Goal: Task Accomplishment & Management: Manage account settings

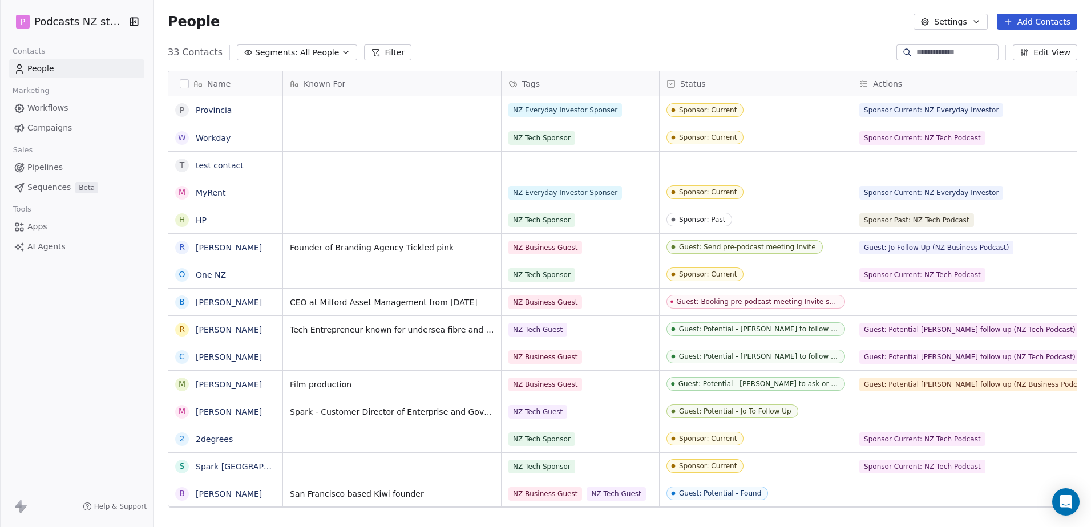
scroll to position [455, 928]
click at [1068, 508] on icon "Open Intercom Messenger" at bounding box center [1066, 502] width 15 height 15
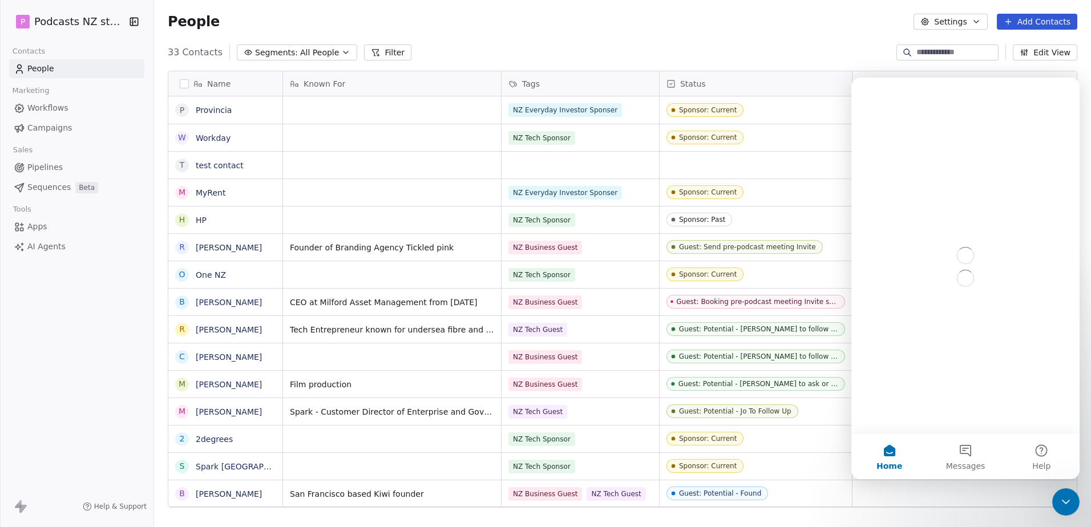
scroll to position [0, 0]
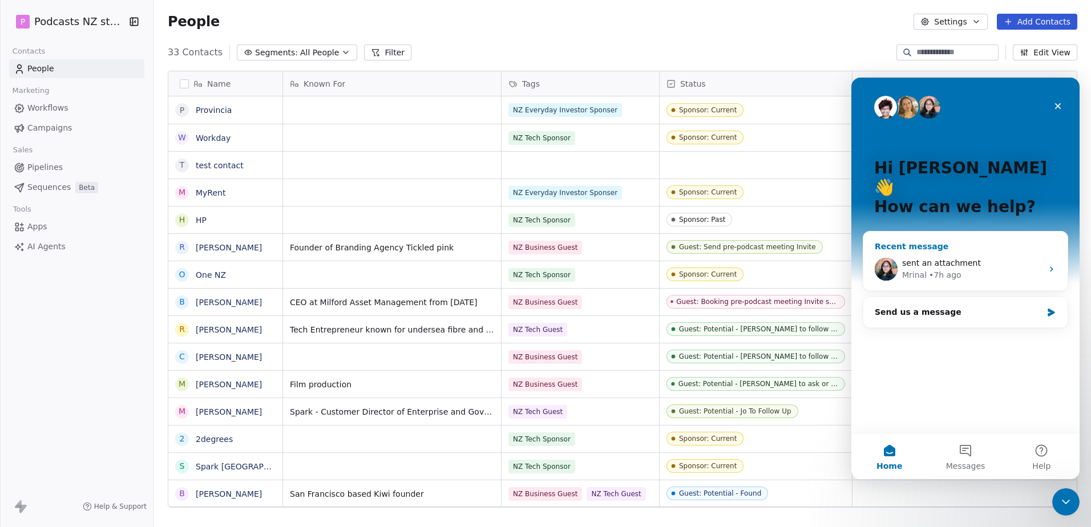
click at [972, 269] on div "[PERSON_NAME] • 7h ago" at bounding box center [972, 275] width 140 height 12
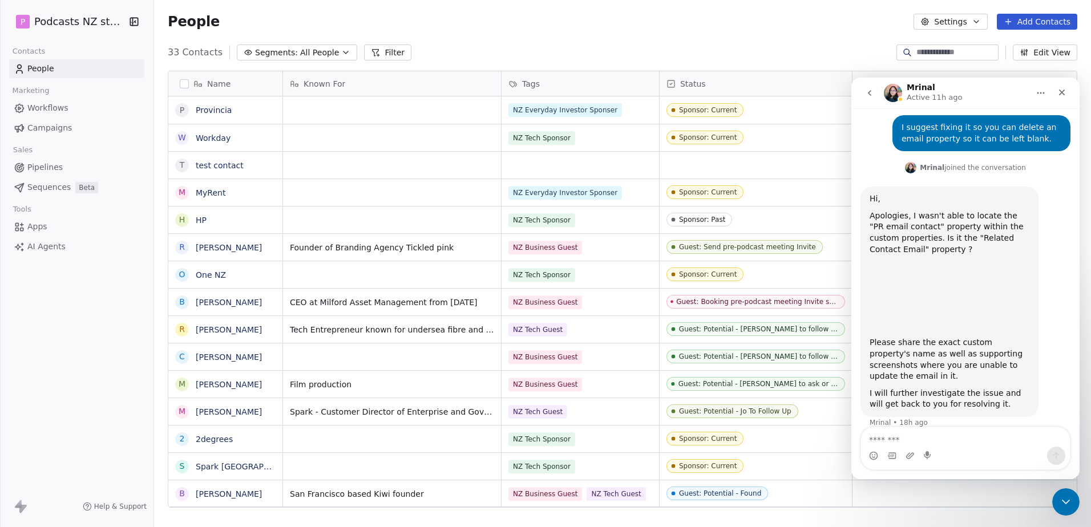
scroll to position [299, 0]
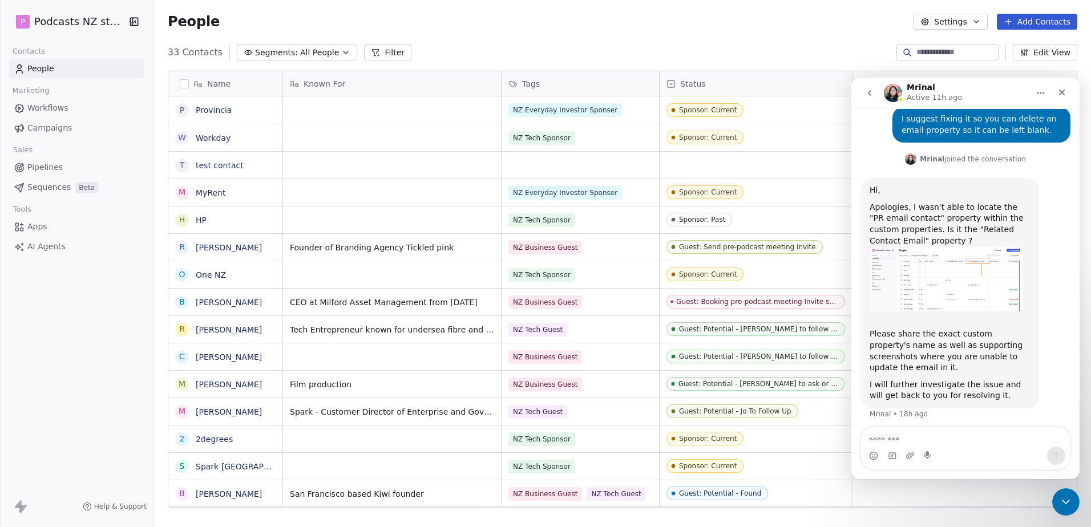
click at [871, 94] on icon "go back" at bounding box center [869, 92] width 9 height 9
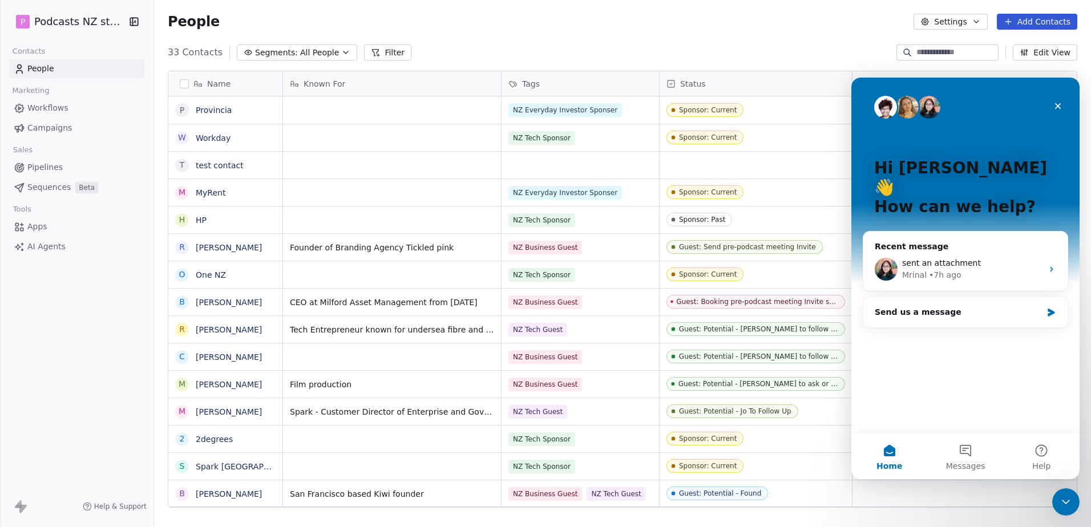
scroll to position [0, 0]
click at [1073, 507] on div "Close Intercom Messenger" at bounding box center [1064, 500] width 27 height 27
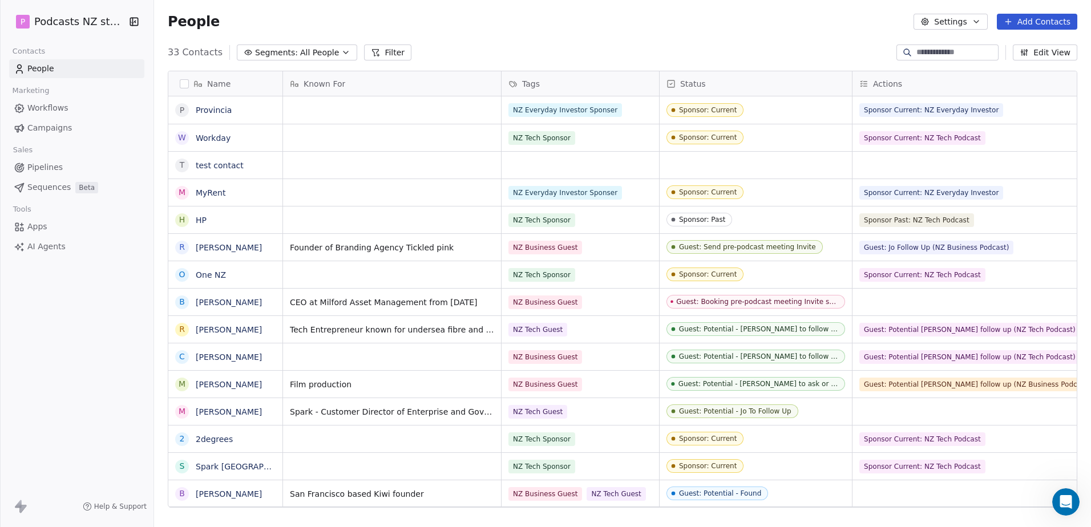
click at [1043, 21] on button "Add Contacts" at bounding box center [1037, 22] width 80 height 16
click at [1046, 44] on span "Create new contact" at bounding box center [1043, 47] width 78 height 12
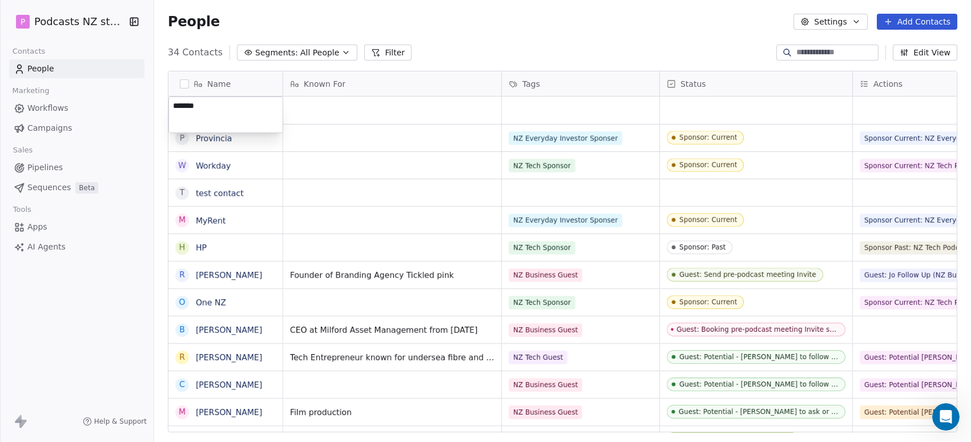
click at [209, 98] on textarea "******" at bounding box center [226, 114] width 114 height 35
type textarea "**********"
click at [344, 107] on html "P Podcasts NZ studio Contacts People Marketing Workflows Campaigns Sales Pipeli…" at bounding box center [485, 221] width 971 height 442
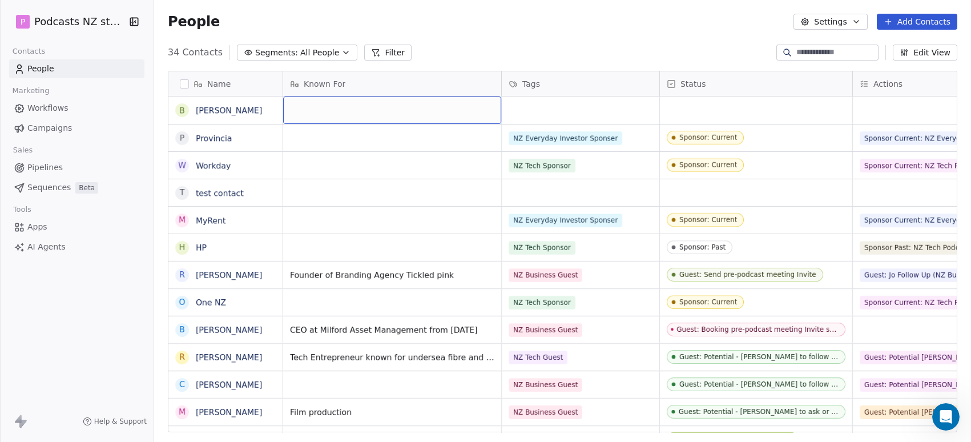
click at [332, 112] on div "grid" at bounding box center [392, 109] width 218 height 27
type textarea "*********"
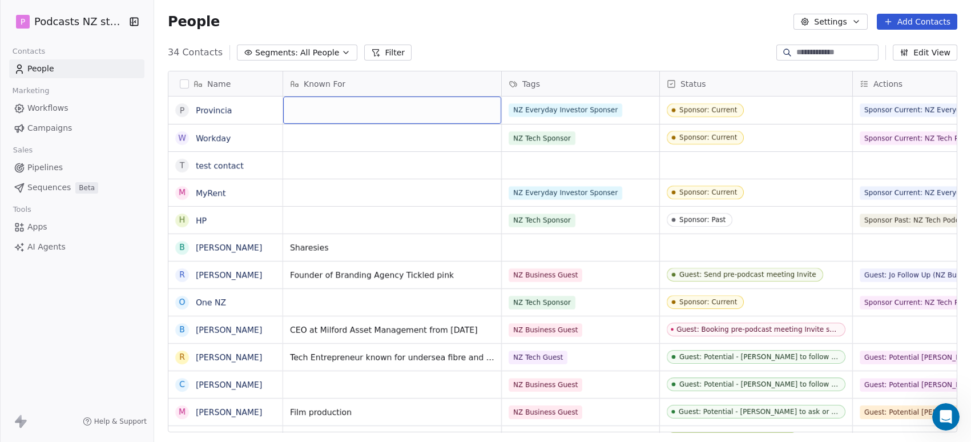
click at [330, 107] on div "grid" at bounding box center [392, 109] width 218 height 27
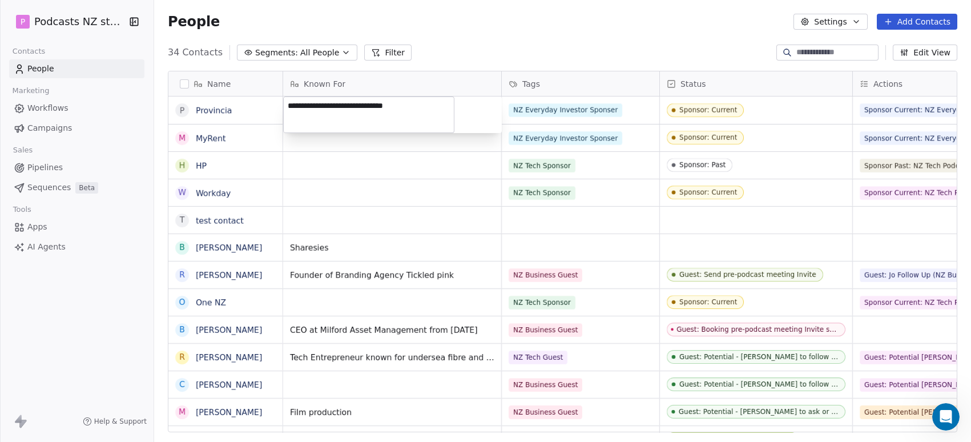
type textarea "**********"
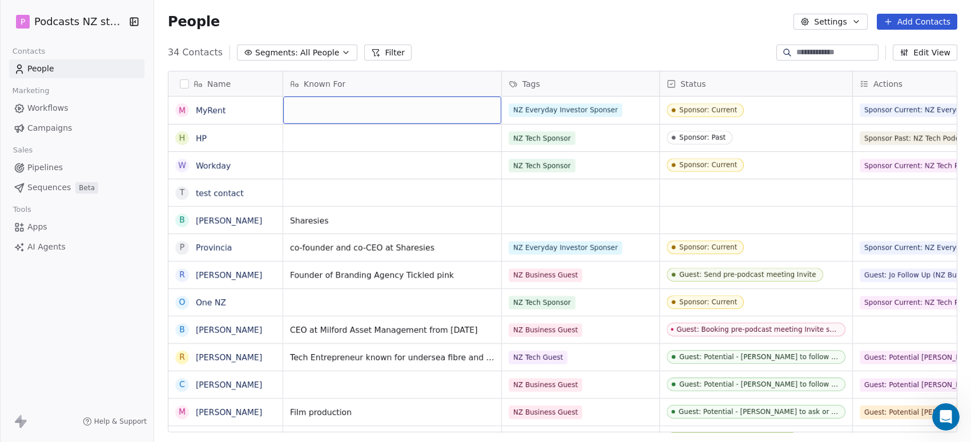
click at [385, 102] on div "grid" at bounding box center [392, 109] width 218 height 27
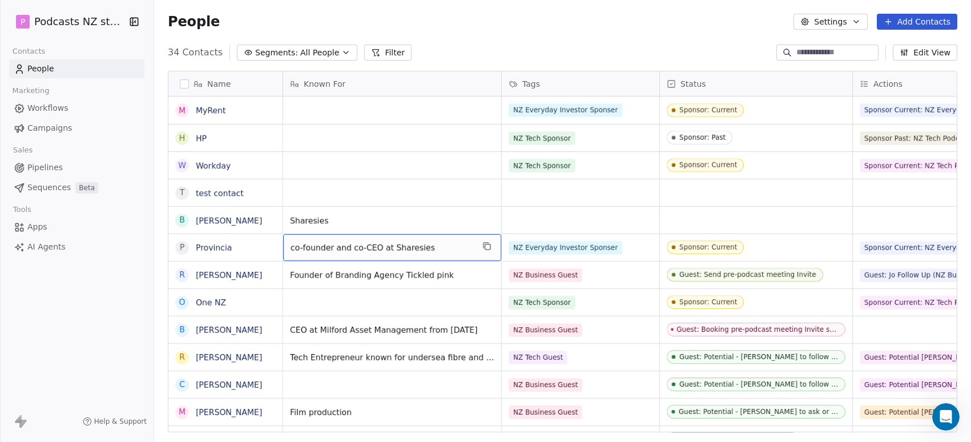
click at [395, 247] on span "co-founder and co-CEO at Sharesies" at bounding box center [381, 247] width 183 height 11
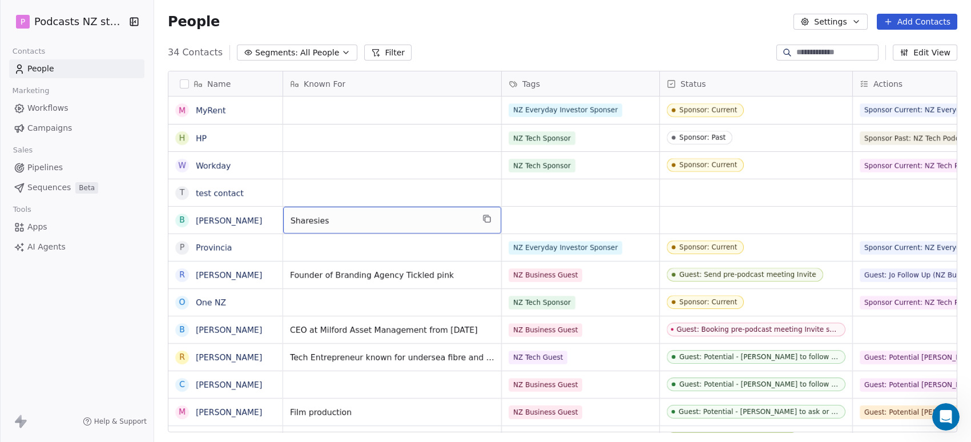
click at [339, 219] on span "Sharesies" at bounding box center [381, 220] width 183 height 11
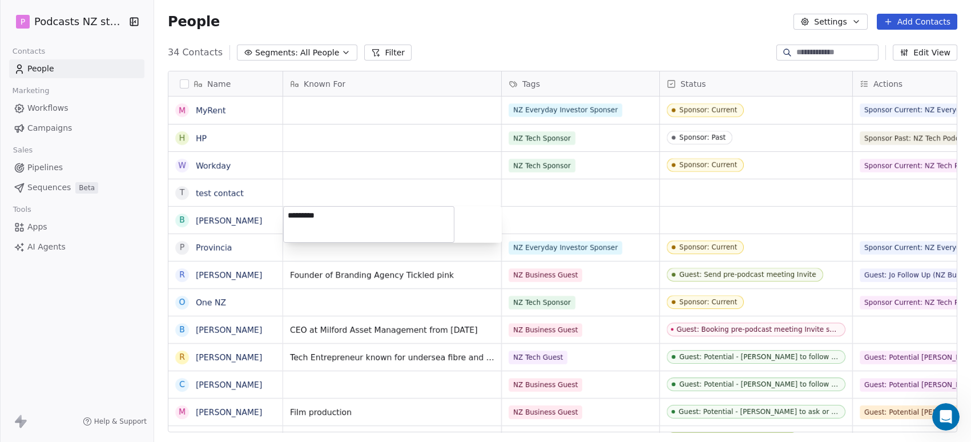
type textarea "**********"
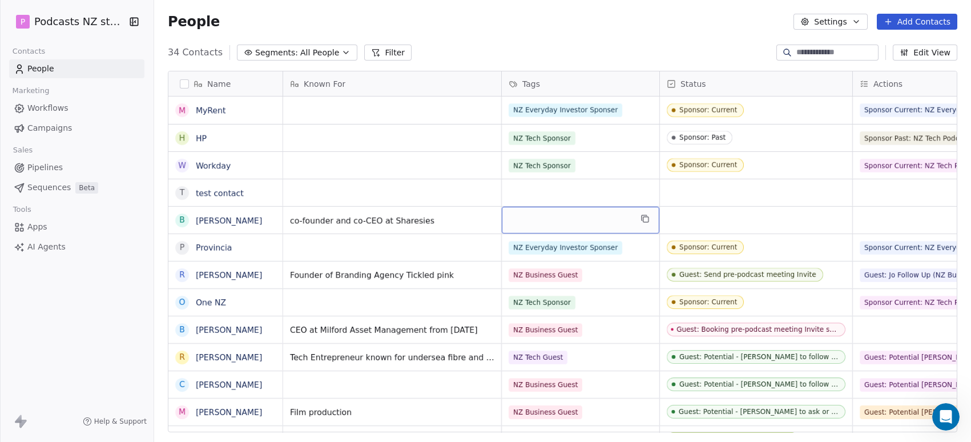
click at [532, 222] on div "grid" at bounding box center [581, 220] width 158 height 27
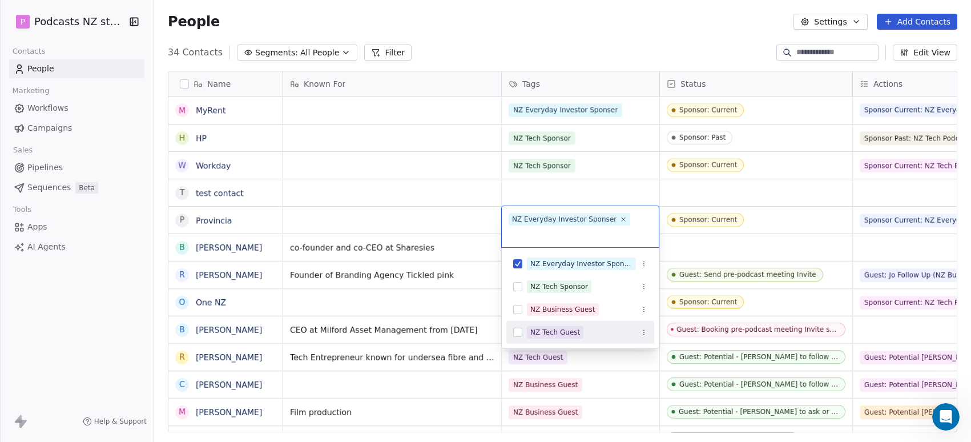
click at [518, 331] on button "Suggestions" at bounding box center [517, 332] width 9 height 9
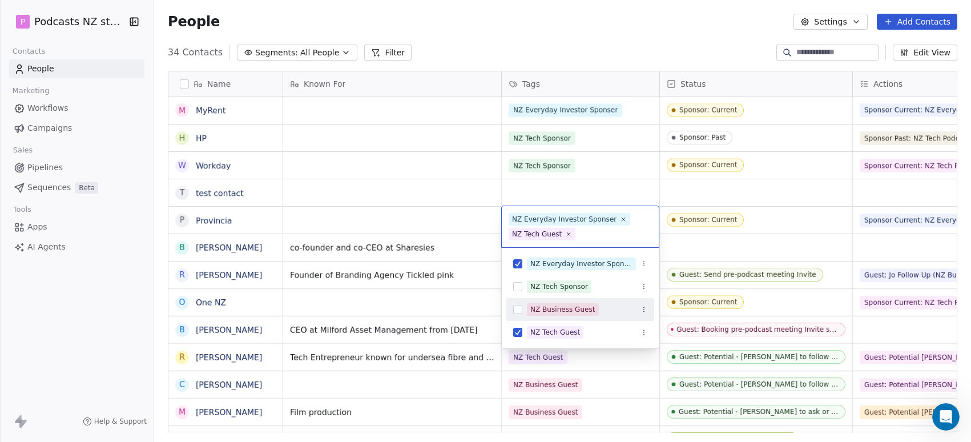
click at [550, 304] on span "NZ Business Guest" at bounding box center [563, 309] width 72 height 13
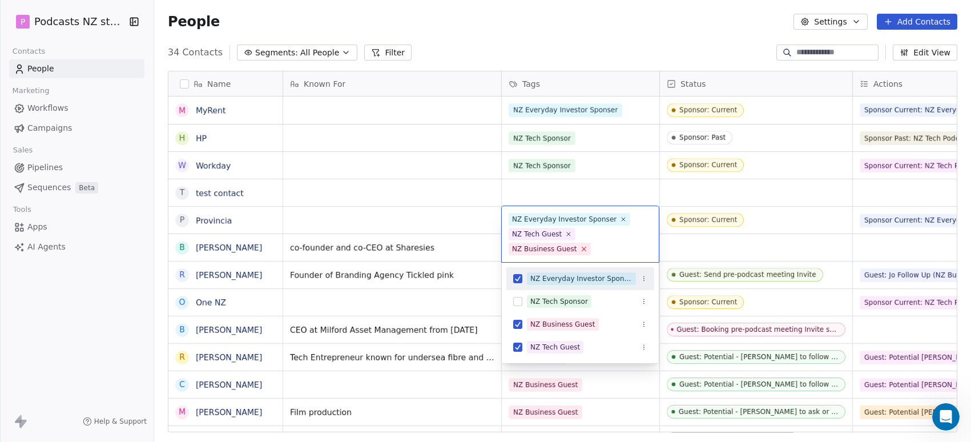
click at [587, 245] on icon at bounding box center [583, 248] width 7 height 7
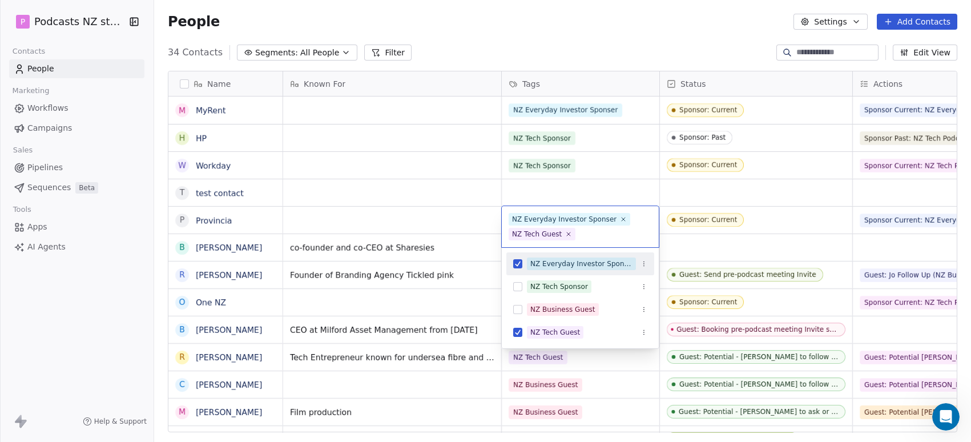
click at [615, 215] on span "NZ Everyday Investor Sponser" at bounding box center [569, 219] width 122 height 13
click at [566, 231] on icon at bounding box center [568, 233] width 7 height 7
click at [620, 219] on icon at bounding box center [623, 218] width 7 height 7
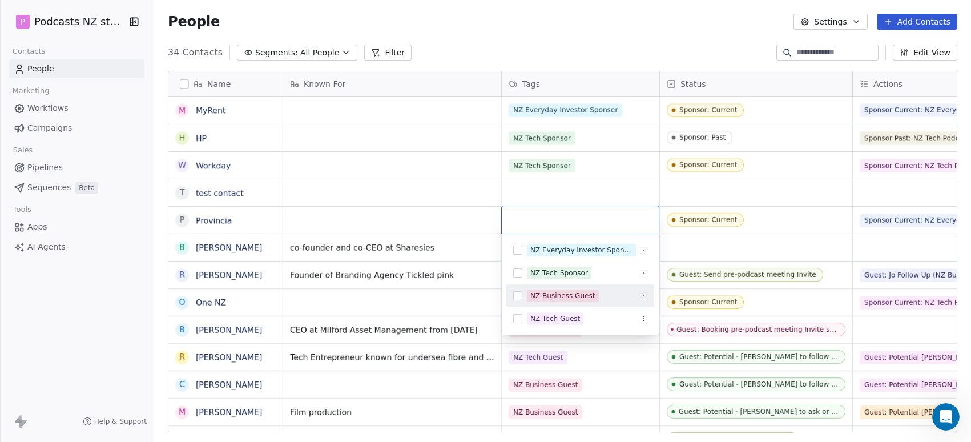
click at [516, 293] on button "Suggestions" at bounding box center [517, 295] width 9 height 9
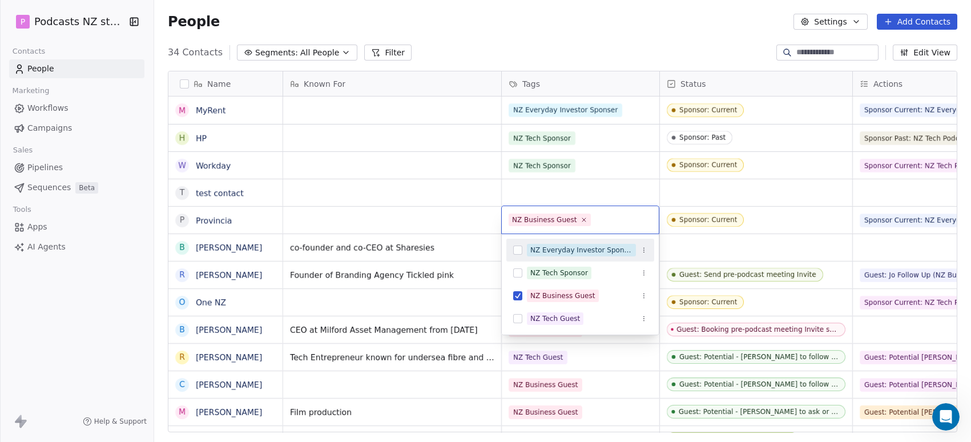
click at [546, 250] on div "NZ Everyday Investor Sponser" at bounding box center [581, 250] width 102 height 10
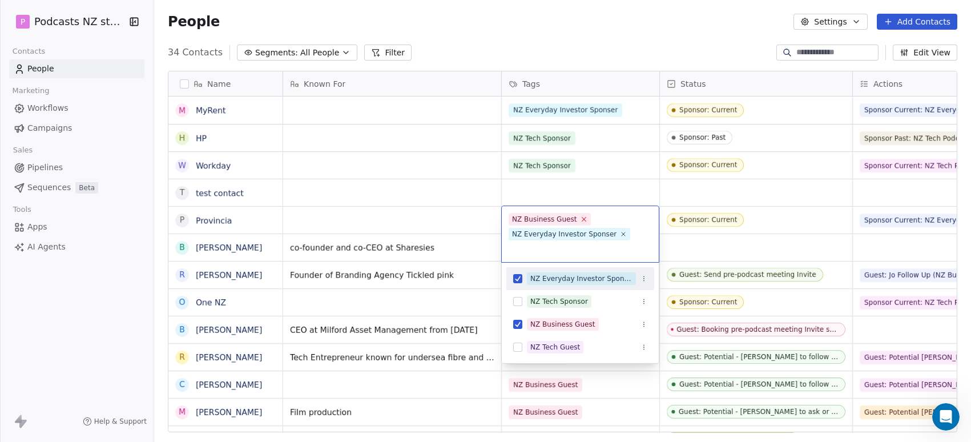
click at [580, 219] on icon at bounding box center [583, 218] width 7 height 7
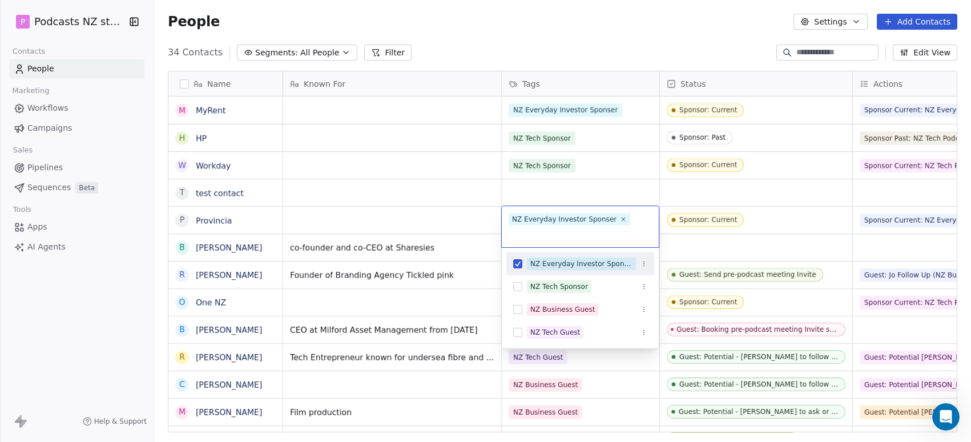
click at [604, 184] on html "P Podcasts NZ studio Contacts People Marketing Workflows Campaigns Sales Pipeli…" at bounding box center [485, 221] width 971 height 442
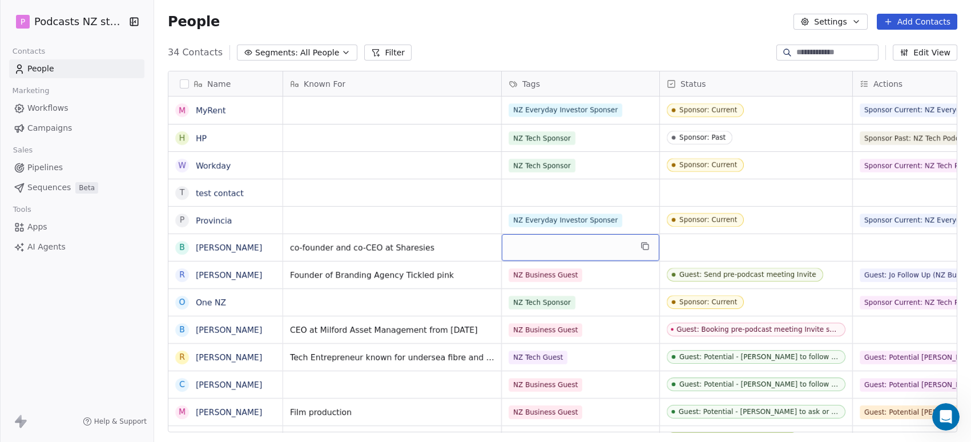
click at [552, 249] on div "grid" at bounding box center [581, 247] width 158 height 27
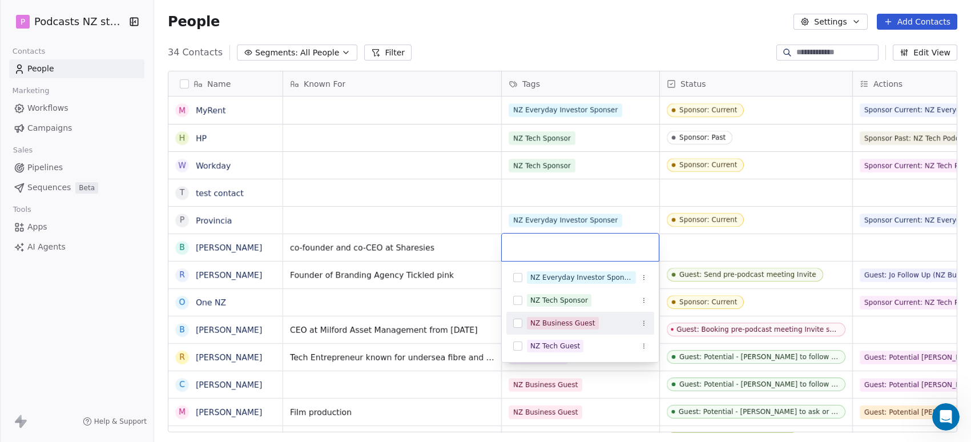
click at [517, 318] on button "Suggestions" at bounding box center [517, 322] width 9 height 9
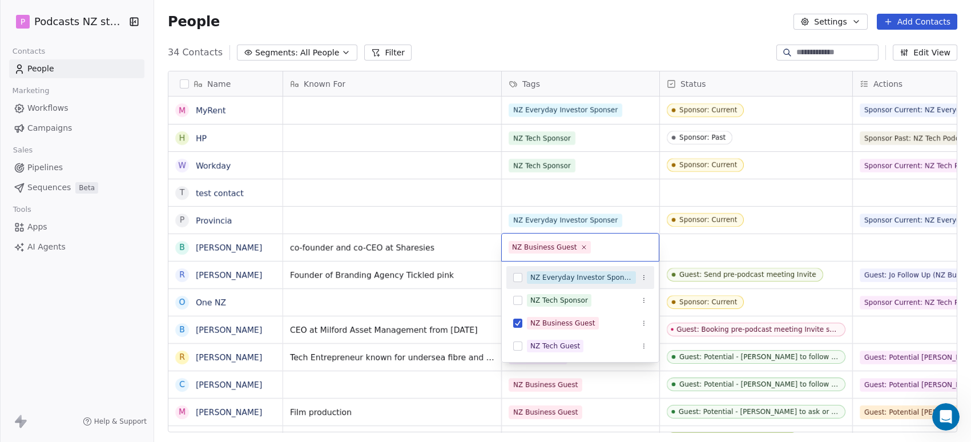
click at [696, 245] on html "P Podcasts NZ studio Contacts People Marketing Workflows Campaigns Sales Pipeli…" at bounding box center [485, 221] width 971 height 442
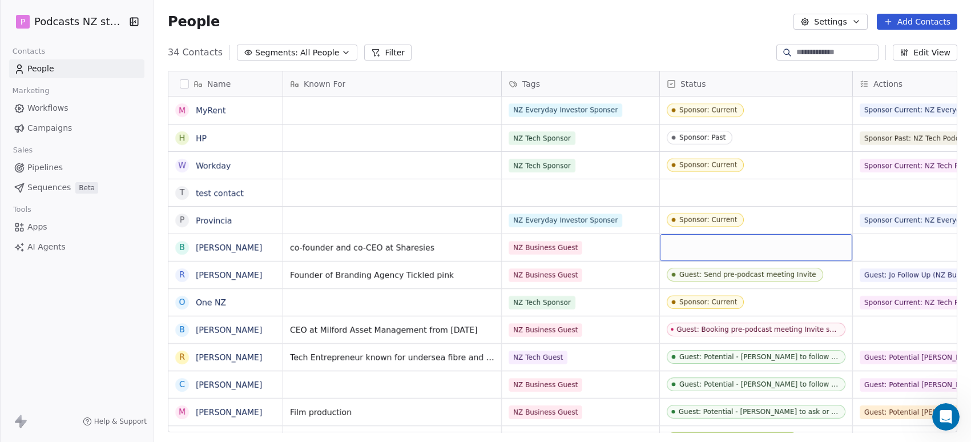
click at [708, 245] on div "grid" at bounding box center [756, 247] width 192 height 27
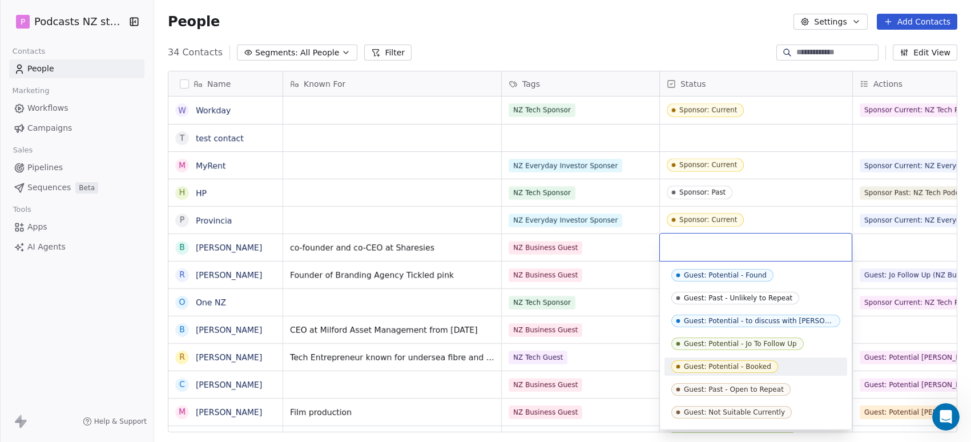
click at [734, 366] on div "Guest: Potential - Booked" at bounding box center [727, 366] width 87 height 8
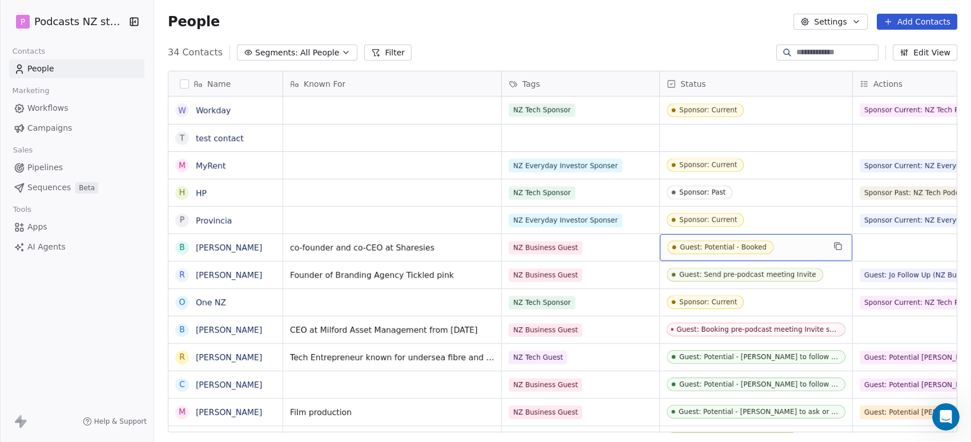
click at [788, 248] on span "Guest: Potential - Booked" at bounding box center [745, 247] width 157 height 14
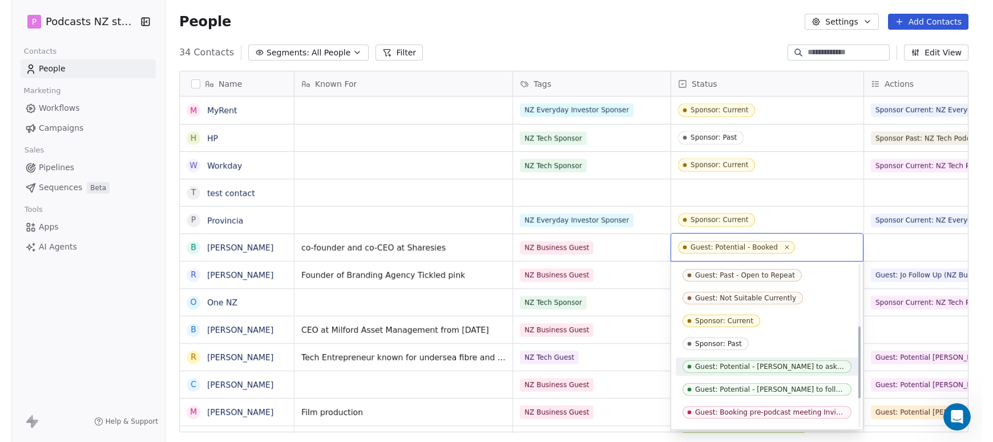
scroll to position [202, 0]
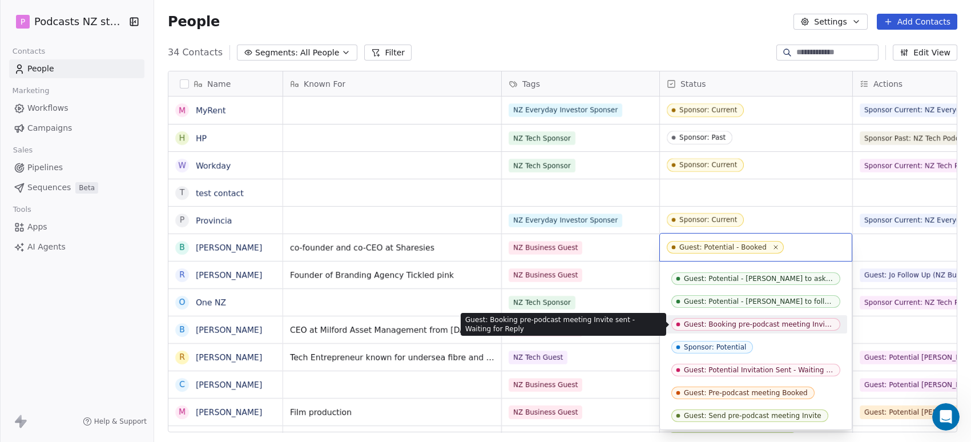
click at [777, 326] on div "Guest: Booking pre-podcast meeting Invite sent - Waiting for Reply" at bounding box center [759, 324] width 150 height 8
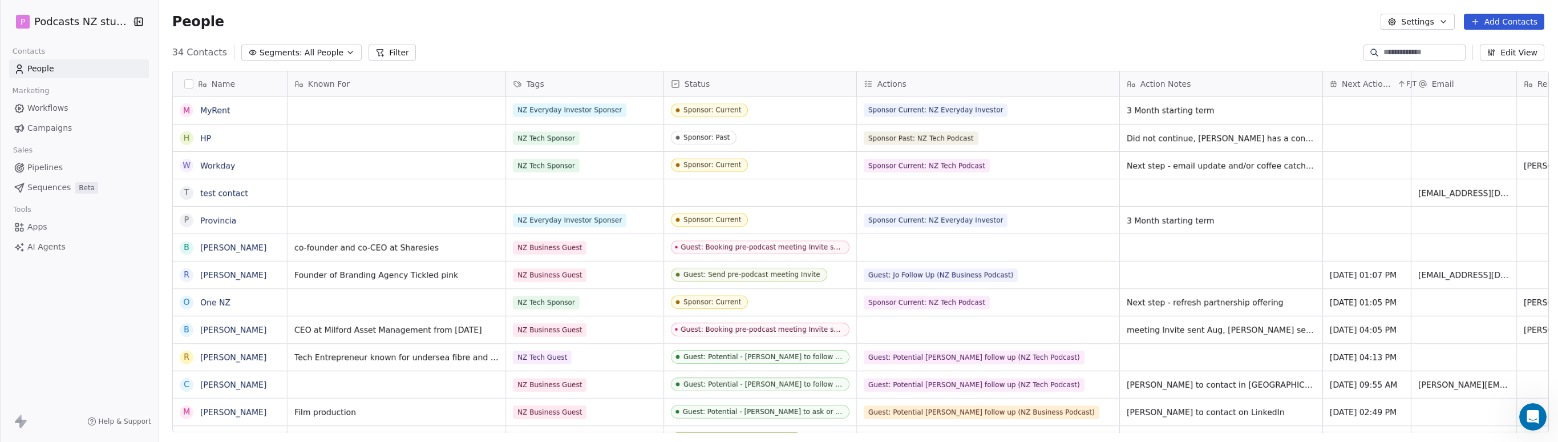
scroll to position [9, 9]
click at [984, 84] on div "Actions" at bounding box center [987, 83] width 247 height 11
drag, startPoint x: 935, startPoint y: 88, endPoint x: 889, endPoint y: 92, distance: 45.8
click at [889, 92] on html "P Podcasts NZ studio Contacts People Marketing Workflows Campaigns Sales Pipeli…" at bounding box center [783, 221] width 1566 height 442
drag, startPoint x: 889, startPoint y: 92, endPoint x: 957, endPoint y: 92, distance: 67.9
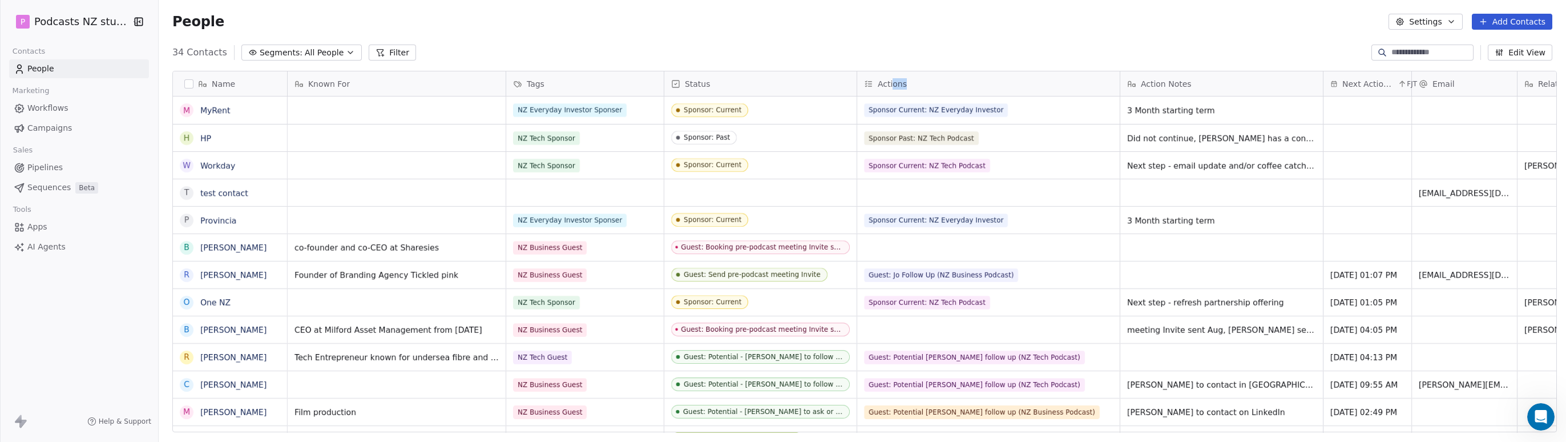
click at [954, 84] on div "Actions" at bounding box center [987, 83] width 247 height 11
click at [933, 257] on html "P Podcasts NZ studio Contacts People Marketing Workflows Campaigns Sales Pipeli…" at bounding box center [783, 221] width 1566 height 442
click at [929, 248] on div "grid" at bounding box center [988, 247] width 263 height 27
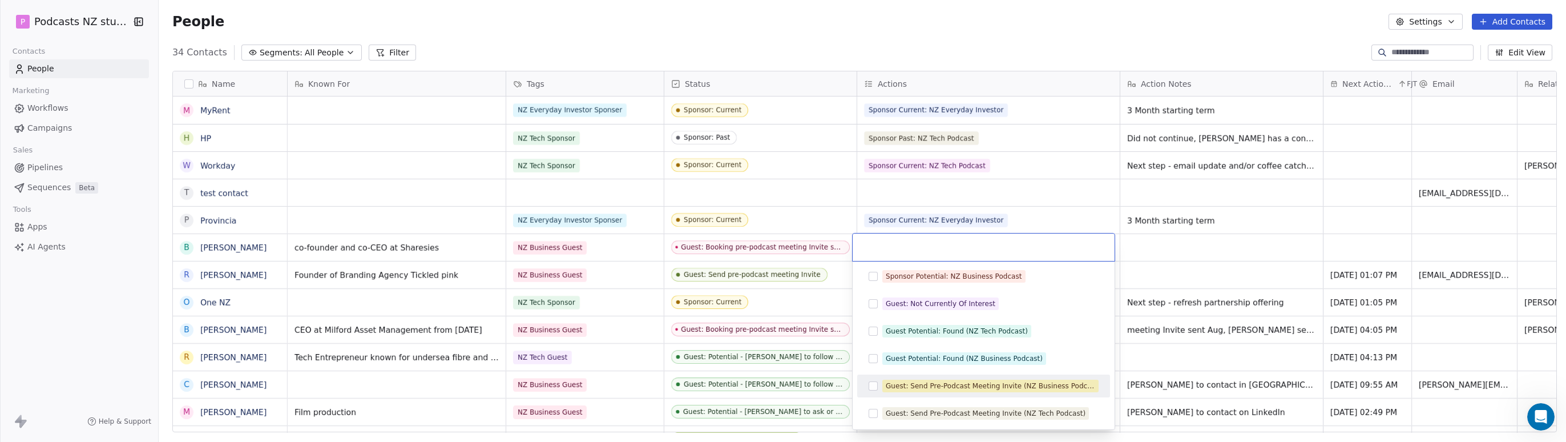
click at [925, 387] on div "Guest: Send Pre-Podcast Meeting Invite (NZ Business Podcast)" at bounding box center [990, 386] width 209 height 10
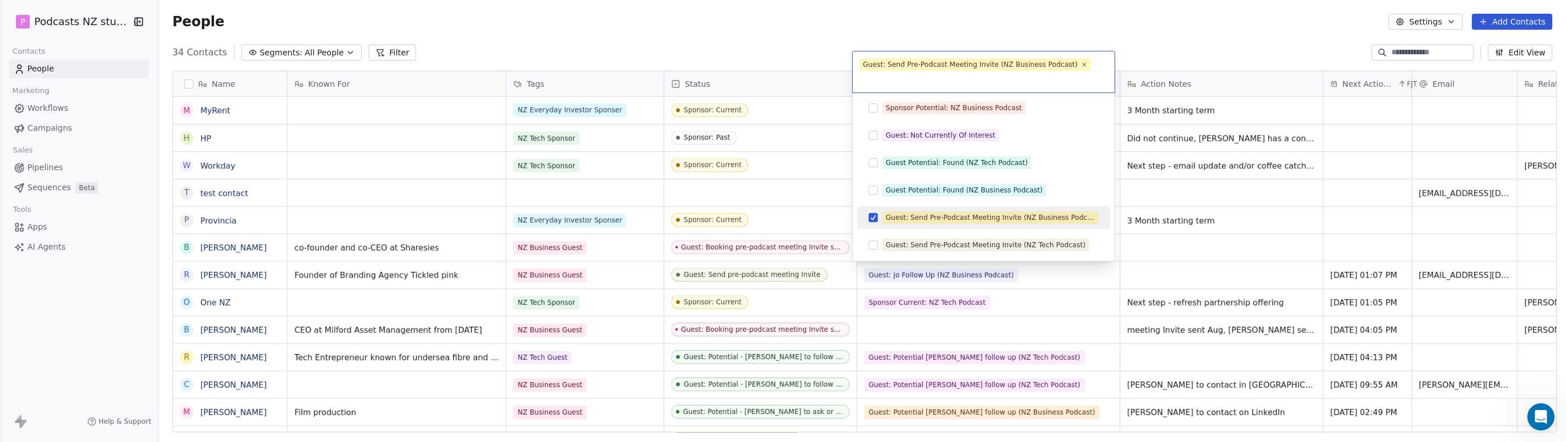
click at [1028, 319] on html "P Podcasts NZ studio Contacts People Marketing Workflows Campaigns Sales Pipeli…" at bounding box center [783, 221] width 1566 height 442
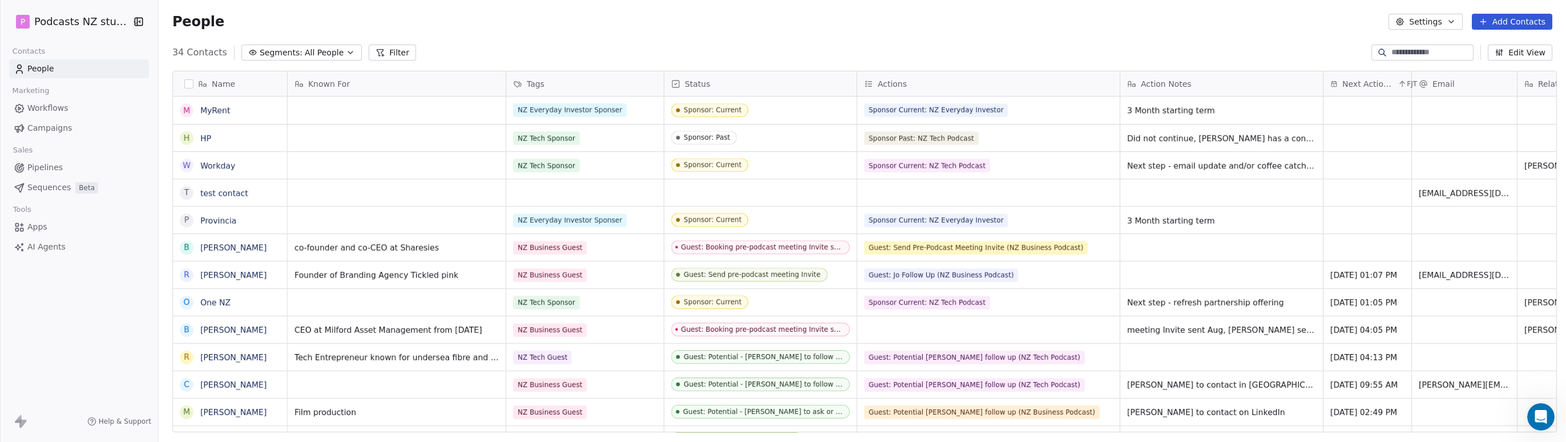
click at [1091, 17] on button "Settings" at bounding box center [1425, 22] width 74 height 16
click at [1091, 51] on span "Contact Properties" at bounding box center [1457, 47] width 74 height 12
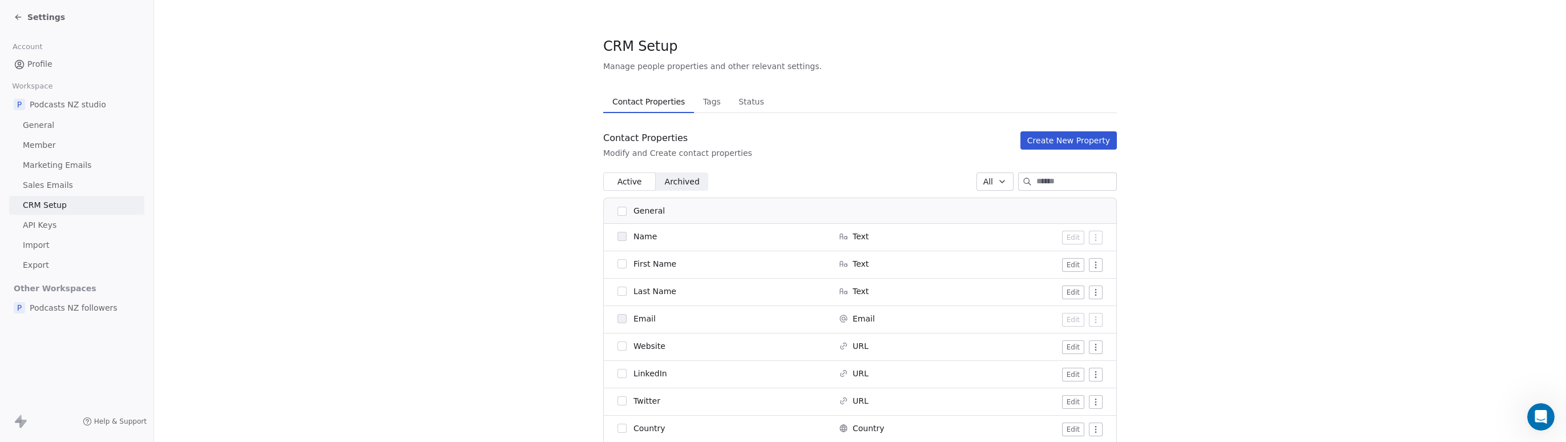
click at [698, 104] on span "Tags" at bounding box center [711, 102] width 27 height 16
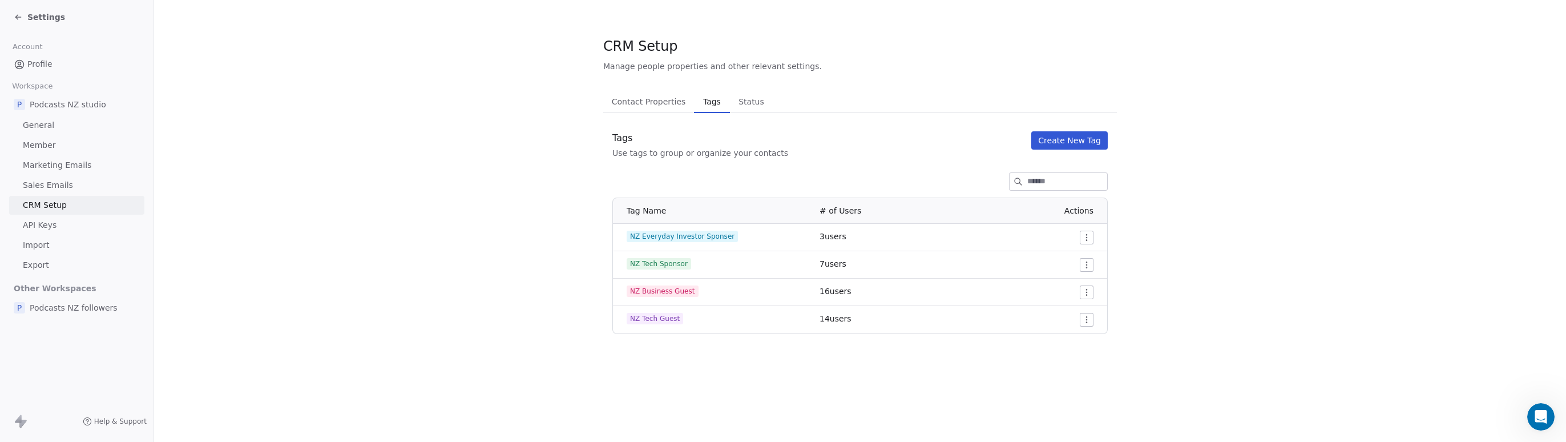
click at [748, 103] on span "Status" at bounding box center [751, 102] width 35 height 16
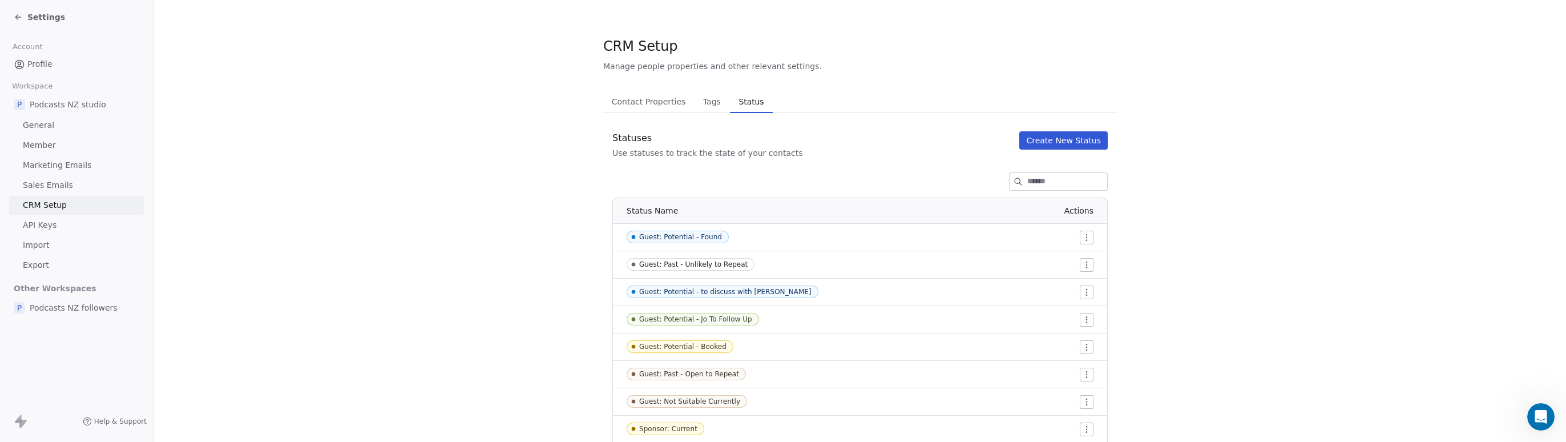
click at [634, 98] on span "Contact Properties" at bounding box center [648, 102] width 83 height 16
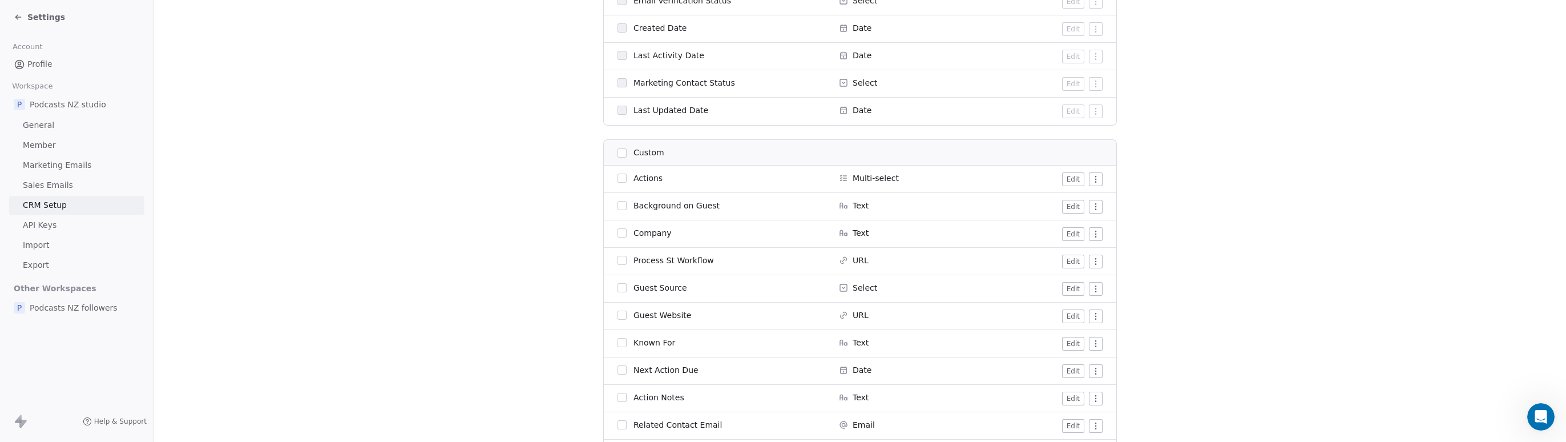
click at [1068, 181] on button "Edit" at bounding box center [1073, 179] width 22 height 14
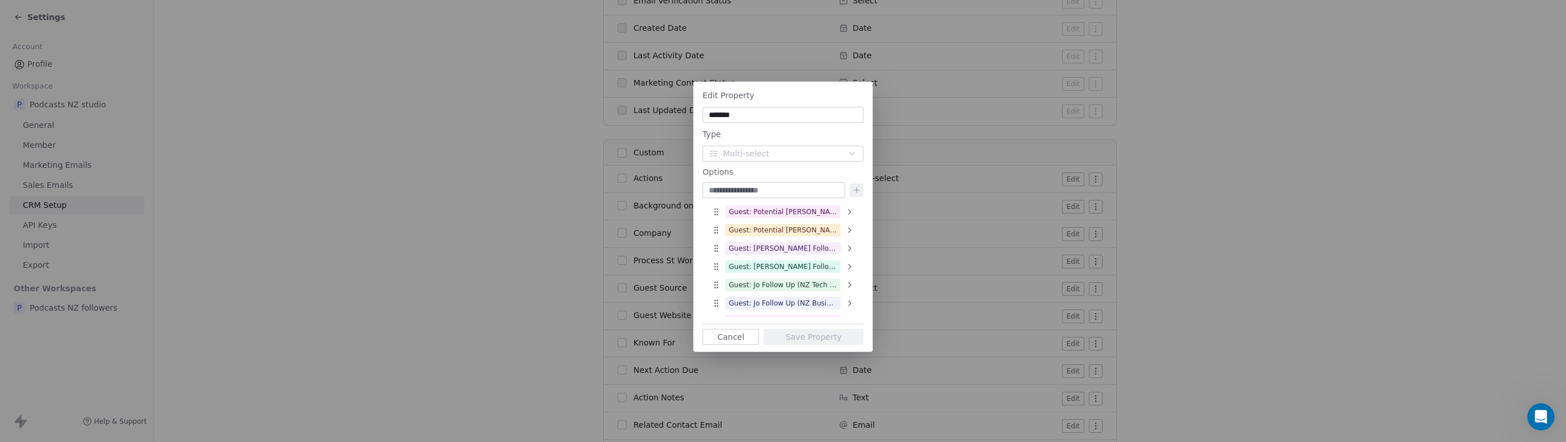
click at [736, 192] on input at bounding box center [774, 189] width 138 height 11
type input "**********"
click at [858, 186] on icon at bounding box center [856, 189] width 9 height 9
click at [807, 337] on button "Save Property" at bounding box center [814, 337] width 100 height 16
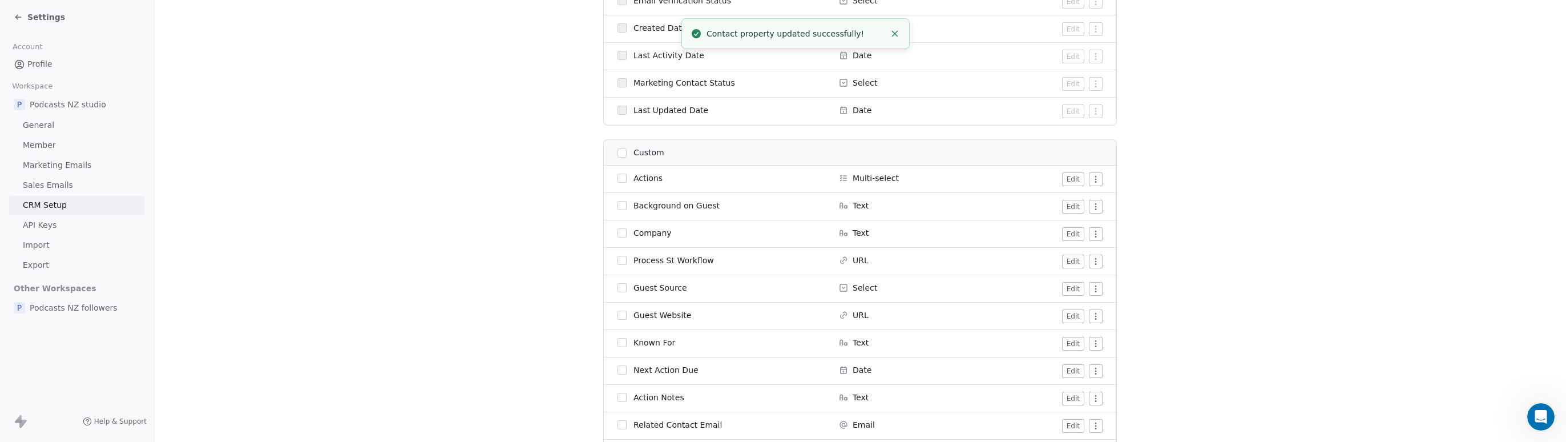
click at [1067, 184] on button "Edit" at bounding box center [1073, 179] width 22 height 14
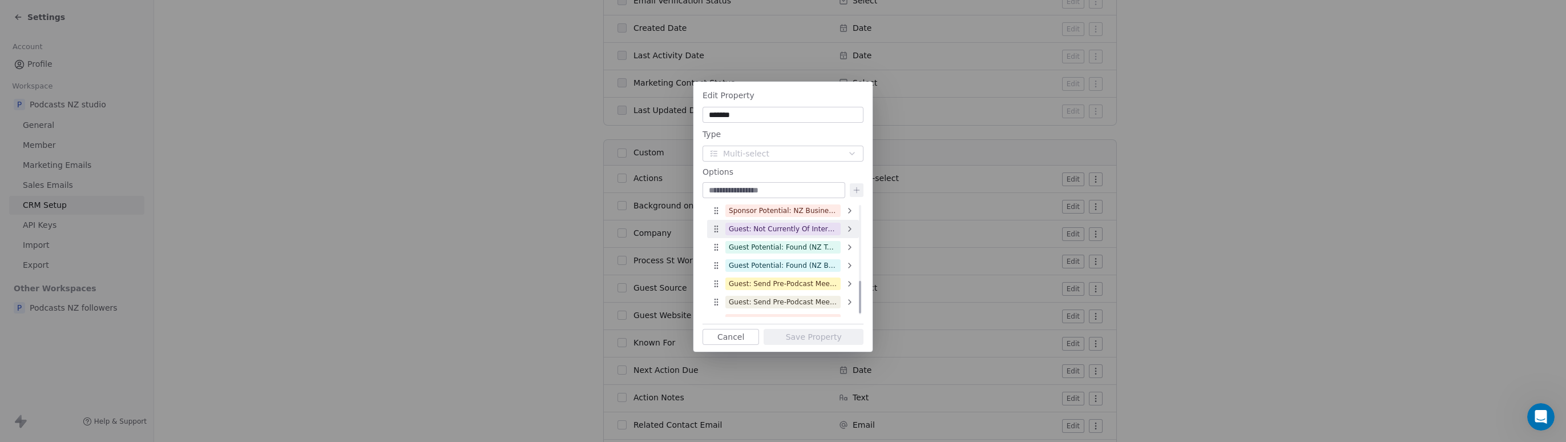
scroll to position [269, 0]
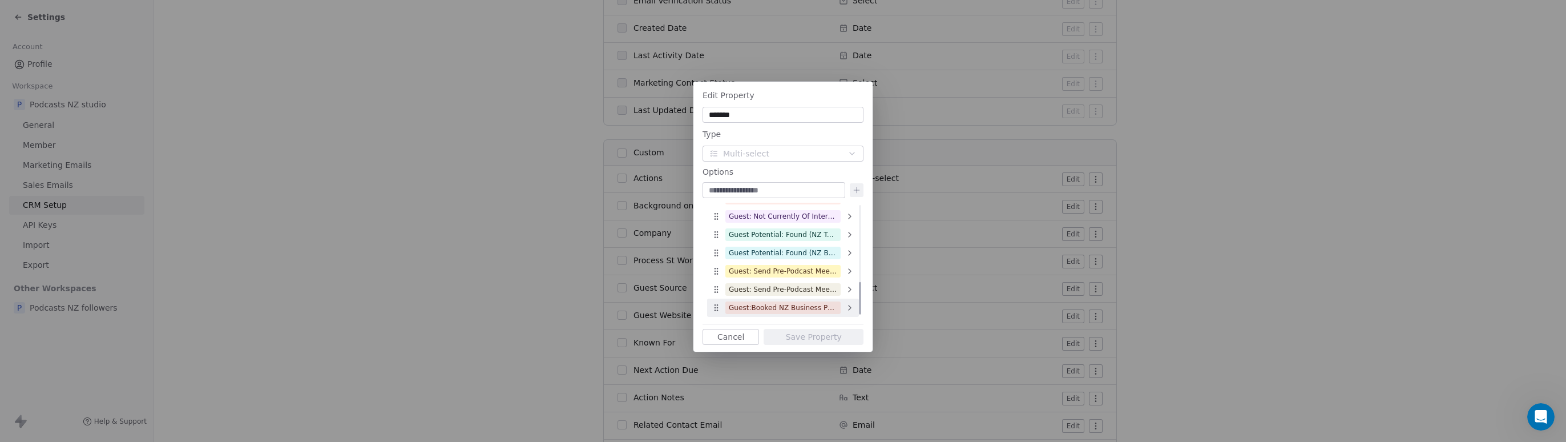
click at [777, 308] on div "Guest:Booked NZ Business Podcast" at bounding box center [783, 307] width 108 height 10
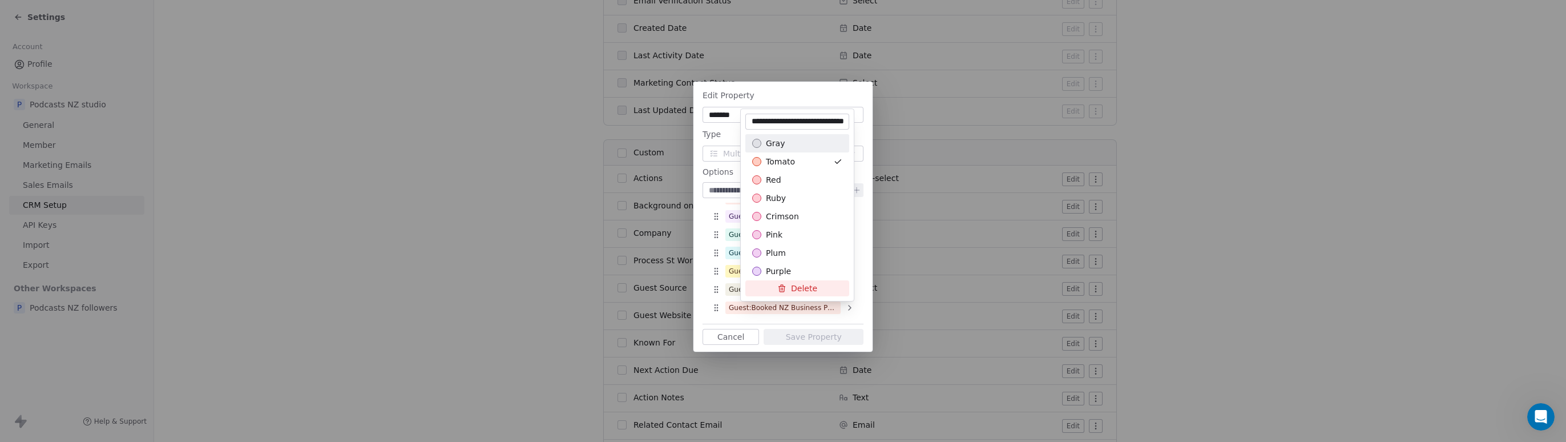
click at [800, 120] on input "**********" at bounding box center [797, 121] width 99 height 11
click at [720, 160] on div "Edit Property ******* Type Multi-select Options Guest: Potential [PERSON_NAME] …" at bounding box center [783, 220] width 1566 height 314
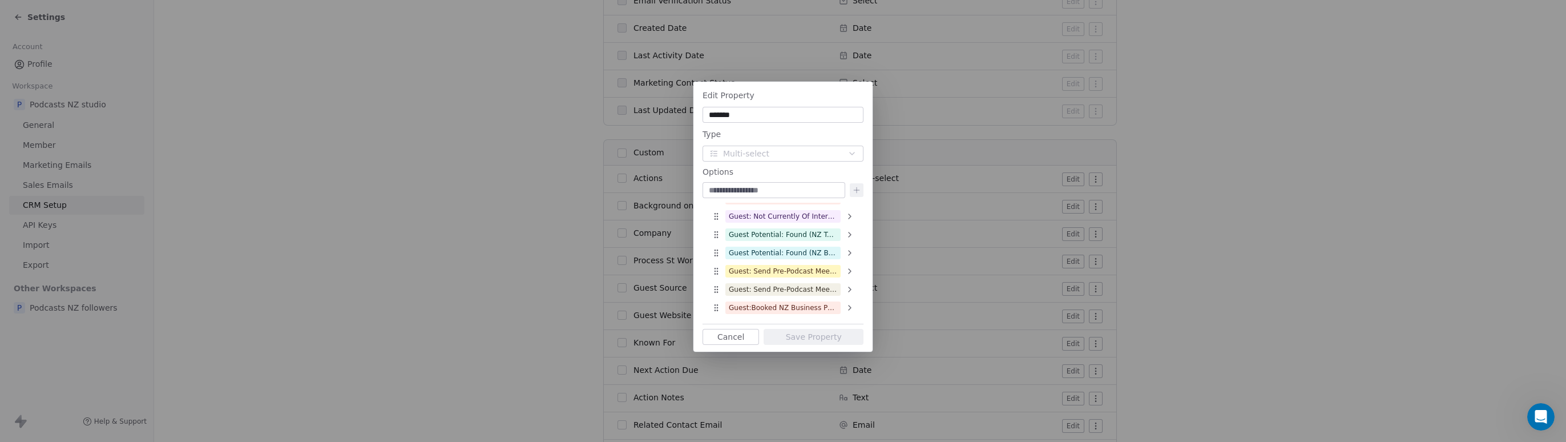
click at [748, 185] on input at bounding box center [774, 189] width 138 height 11
click at [750, 306] on div "Guest:Booked NZ Business Podcast" at bounding box center [783, 307] width 108 height 10
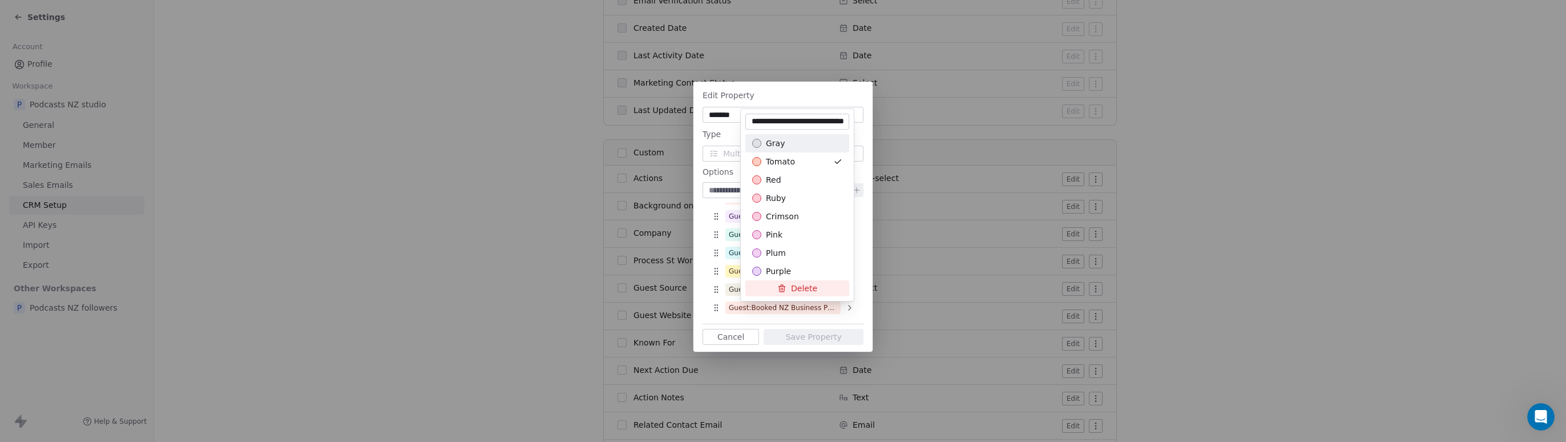
click at [776, 120] on input "**********" at bounding box center [797, 121] width 99 height 11
type input "**********"
click at [821, 334] on div "Edit Property ******* Type Multi-select Options Guest: Potential [PERSON_NAME] …" at bounding box center [783, 220] width 1566 height 314
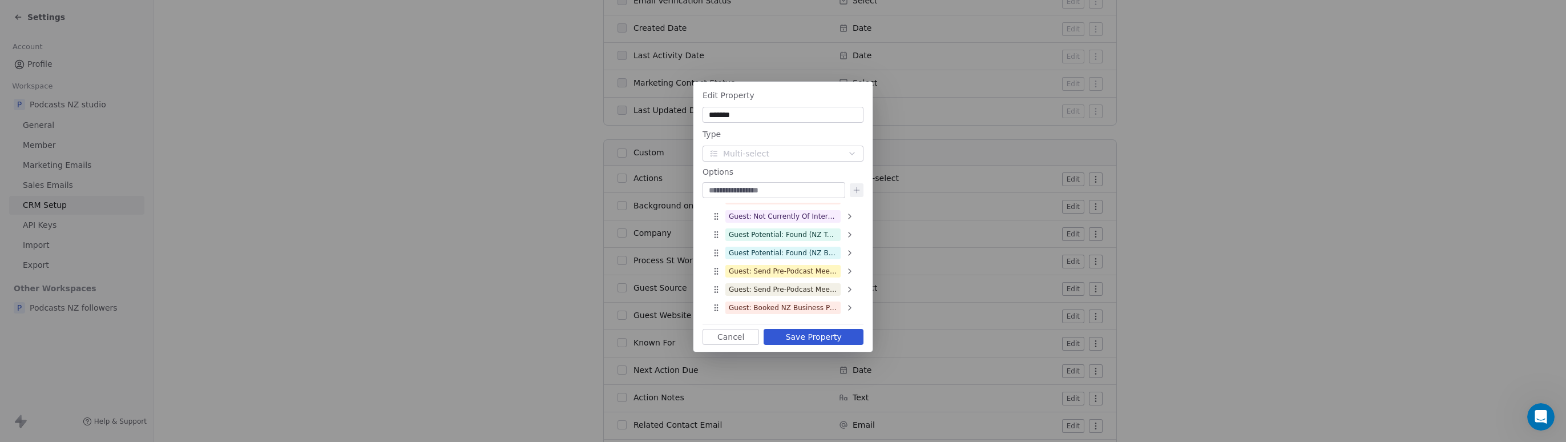
click at [819, 338] on button "Save Property" at bounding box center [814, 337] width 100 height 16
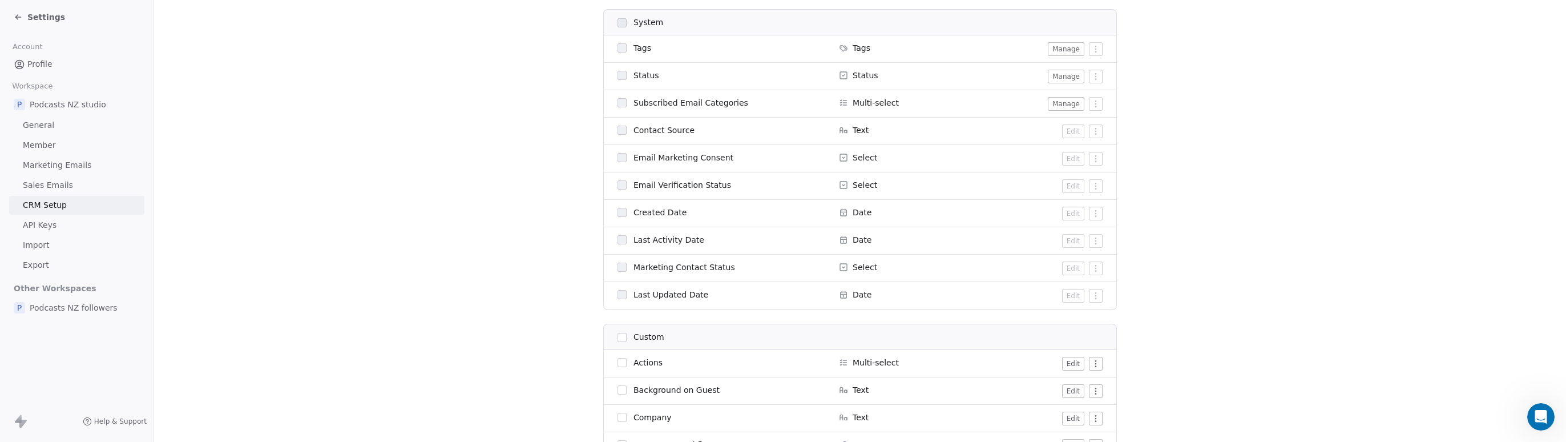
scroll to position [628, 0]
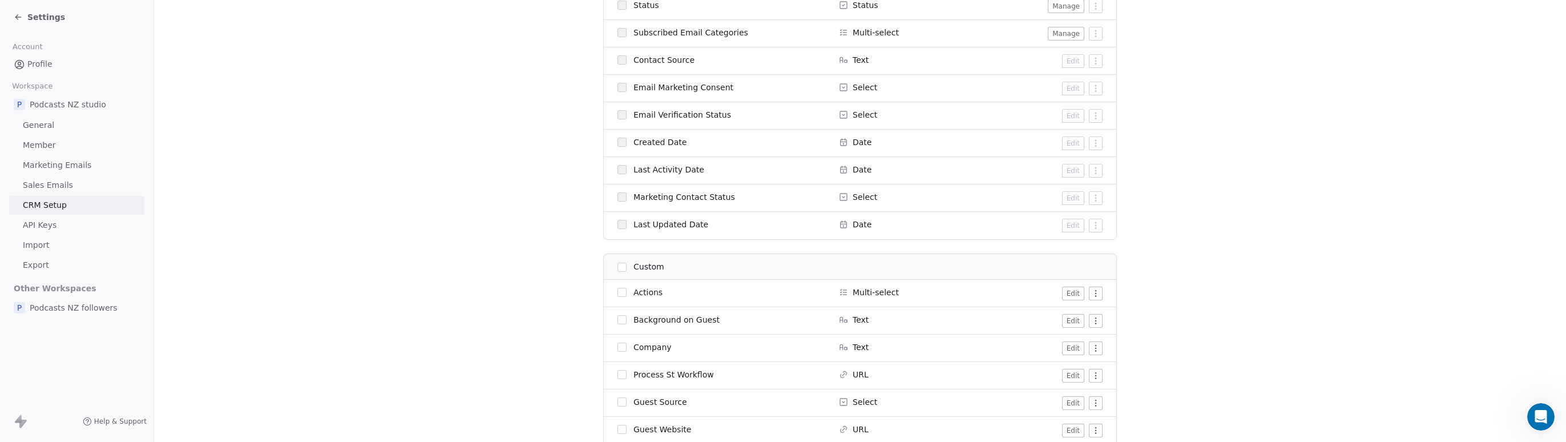
click at [1069, 297] on button "Edit" at bounding box center [1073, 293] width 22 height 14
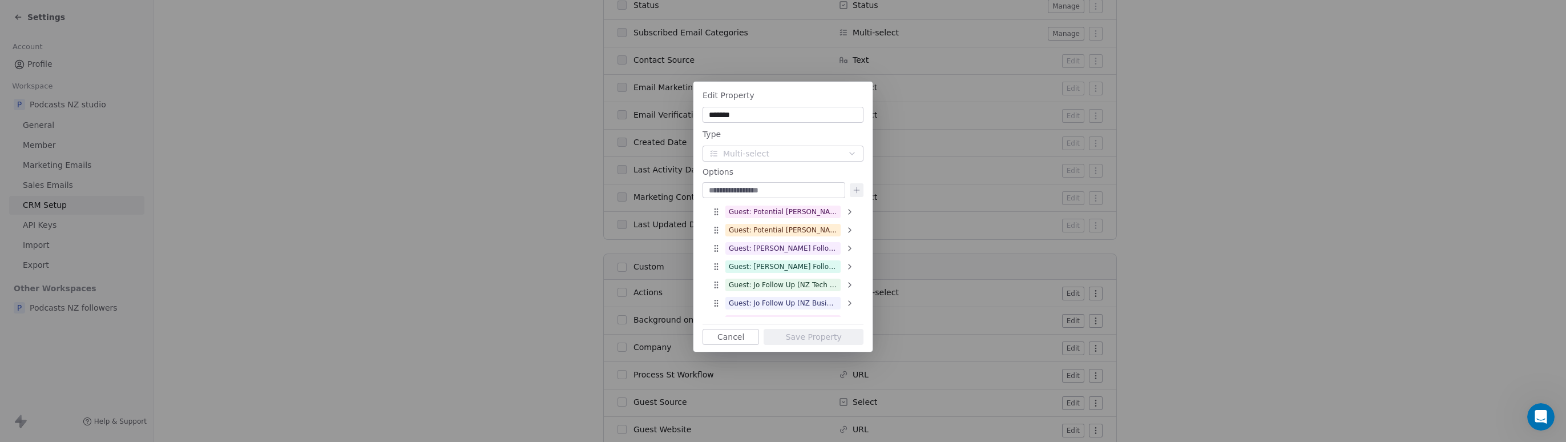
click at [749, 192] on input at bounding box center [774, 189] width 138 height 11
click at [729, 192] on input "**********" at bounding box center [774, 189] width 138 height 11
click at [733, 188] on input "**********" at bounding box center [774, 189] width 138 height 11
drag, startPoint x: 776, startPoint y: 188, endPoint x: 806, endPoint y: 194, distance: 30.8
click at [806, 194] on input "**********" at bounding box center [774, 189] width 138 height 11
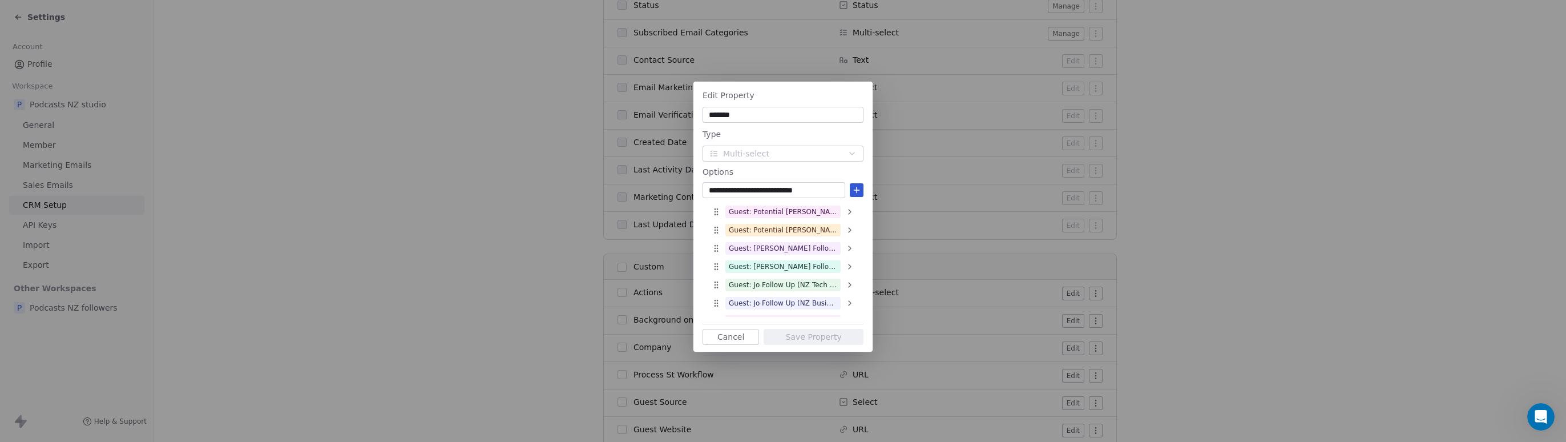
type input "**********"
click at [859, 186] on icon at bounding box center [856, 189] width 9 height 9
click at [807, 337] on button "Save Property" at bounding box center [814, 337] width 100 height 16
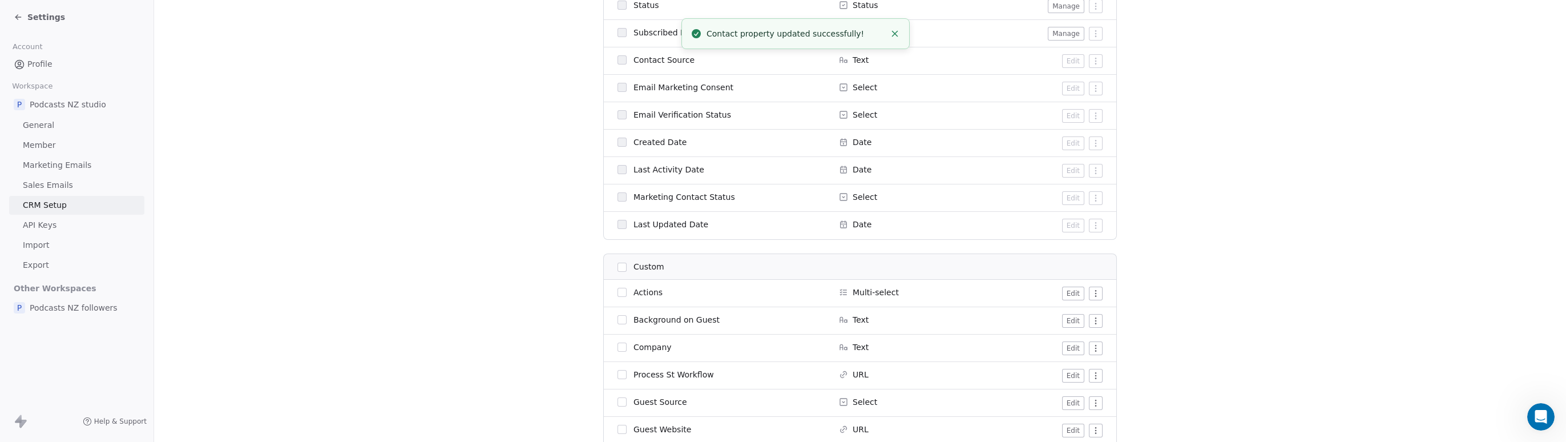
click at [1076, 289] on button "Edit" at bounding box center [1073, 293] width 22 height 14
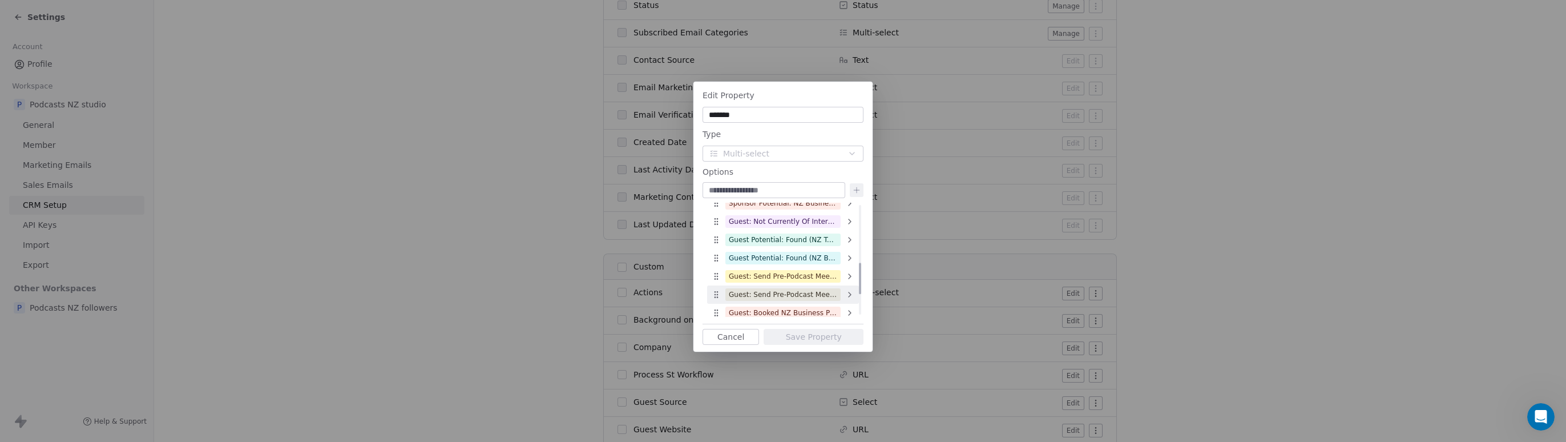
scroll to position [288, 0]
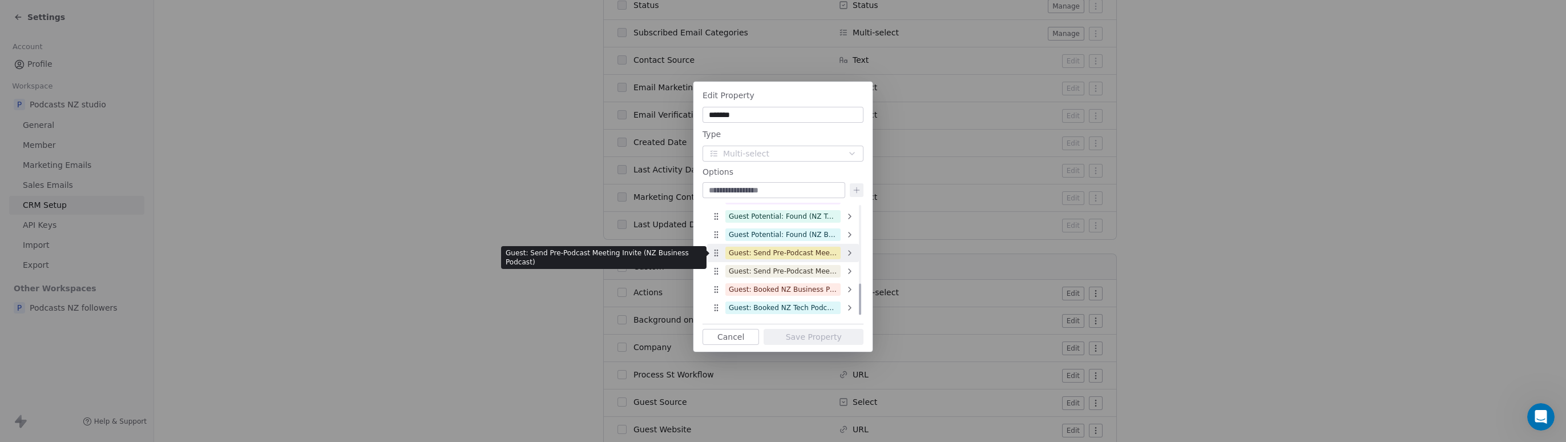
click at [795, 249] on div "Guest: Send Pre-Podcast Meeting Invite (NZ Business Podcast)" at bounding box center [783, 253] width 108 height 10
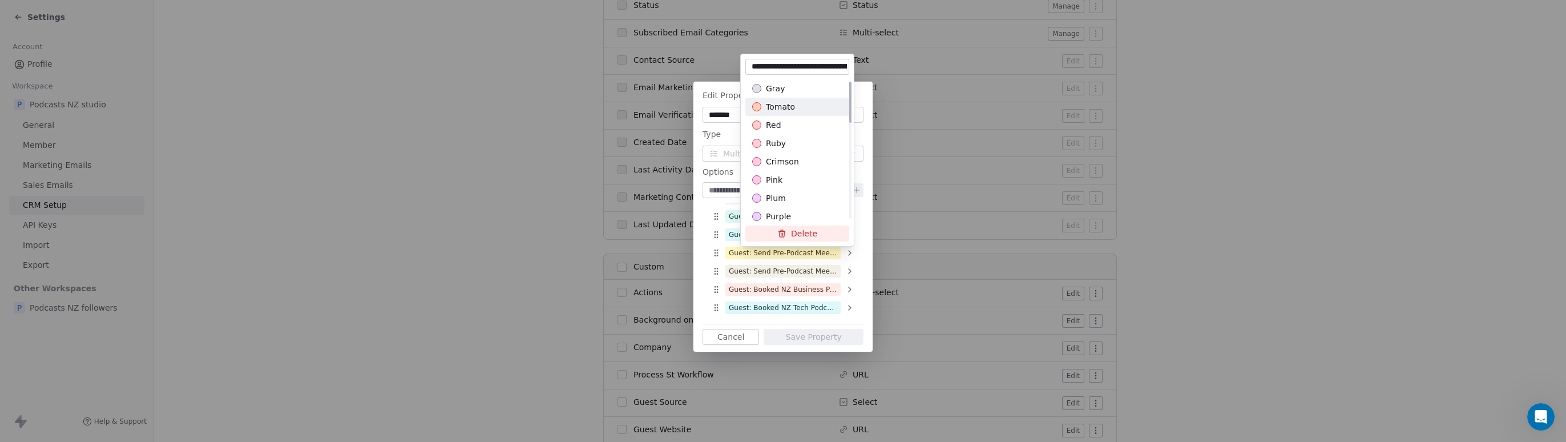
click at [797, 110] on div "tomato" at bounding box center [797, 106] width 90 height 11
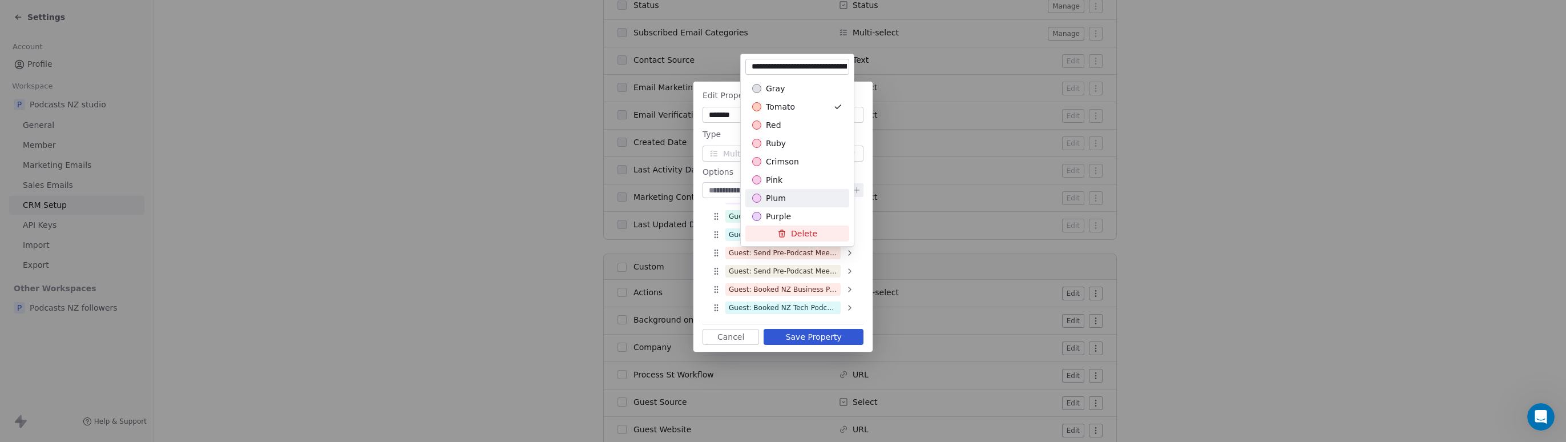
click at [819, 341] on div "Edit Property ******* Type Multi-select Options Guest: Potential [PERSON_NAME] …" at bounding box center [783, 220] width 1566 height 314
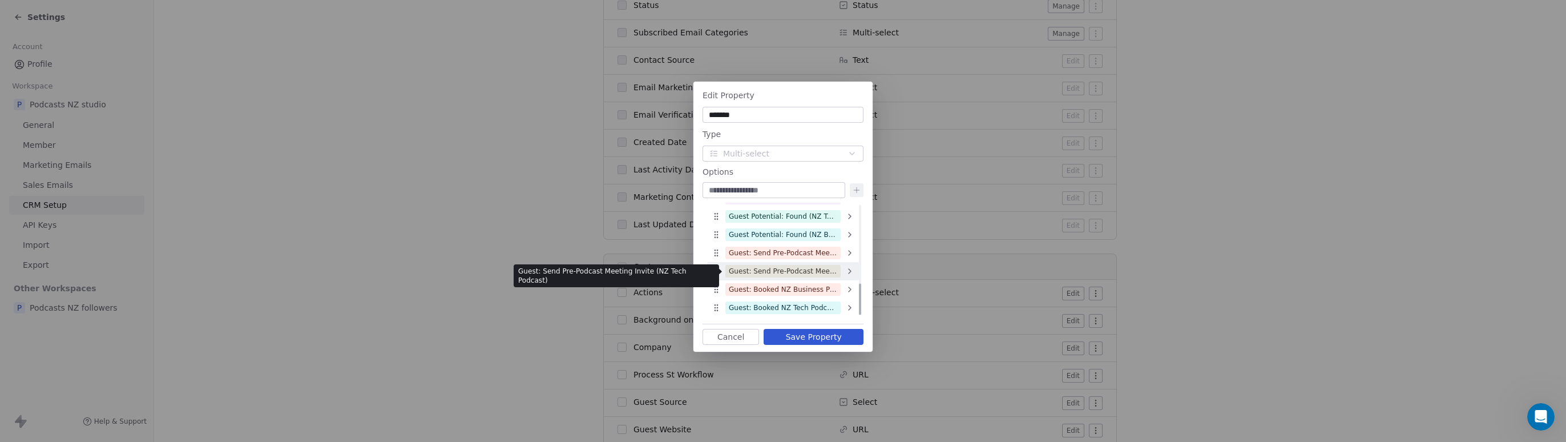
click at [817, 272] on div "Guest: Send Pre-Podcast Meeting Invite (NZ Tech Podcast)" at bounding box center [783, 271] width 108 height 10
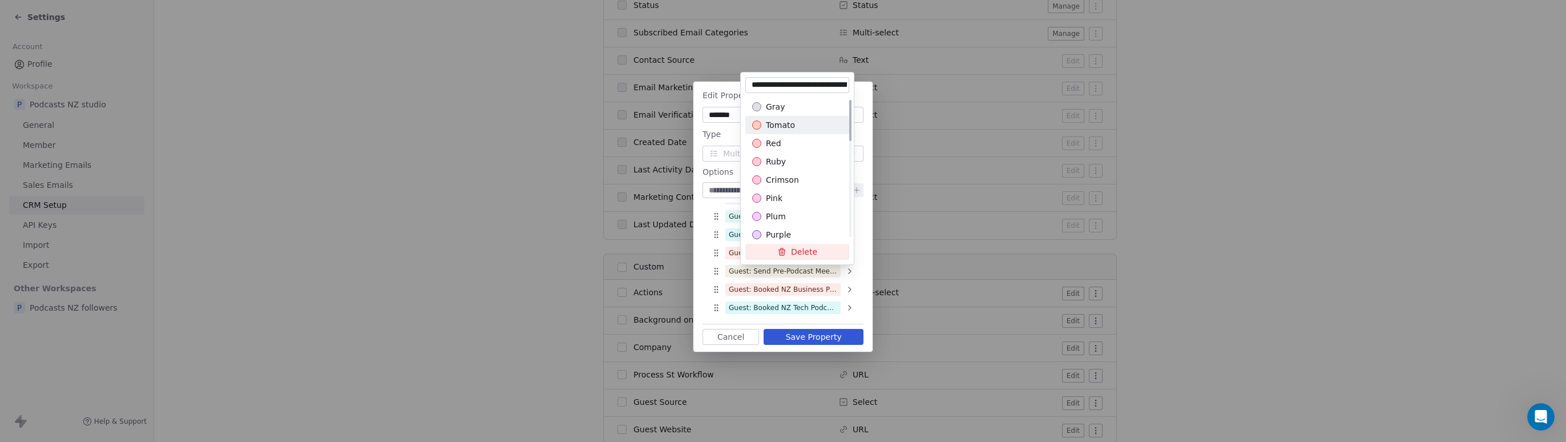
click at [805, 123] on div "tomato" at bounding box center [797, 124] width 90 height 11
click at [824, 346] on div "Edit Property ******* Type Multi-select Options Guest: Potential [PERSON_NAME] …" at bounding box center [783, 220] width 1566 height 314
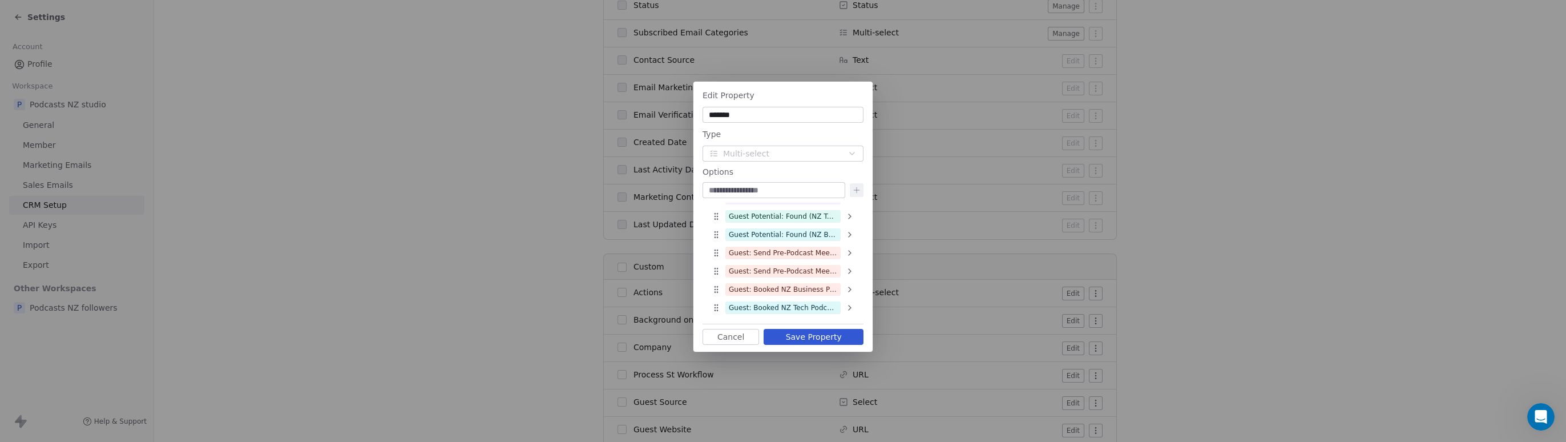
click at [823, 338] on button "Save Property" at bounding box center [814, 337] width 100 height 16
click at [799, 289] on div "Guest: Booked NZ Business Podcast" at bounding box center [783, 289] width 108 height 10
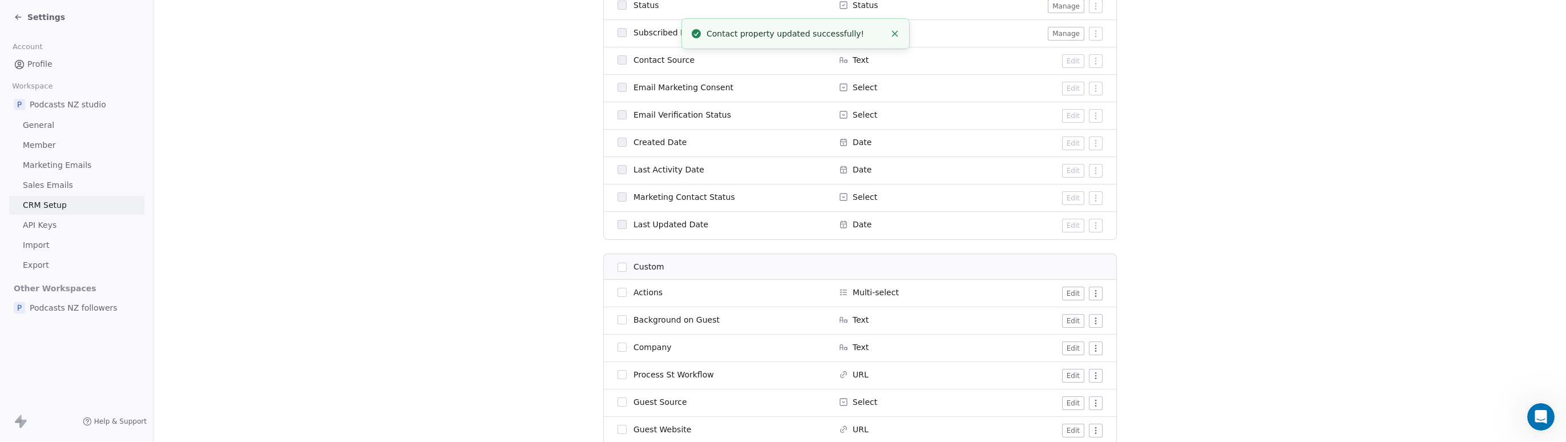
click at [1069, 292] on button "Edit" at bounding box center [1073, 293] width 22 height 14
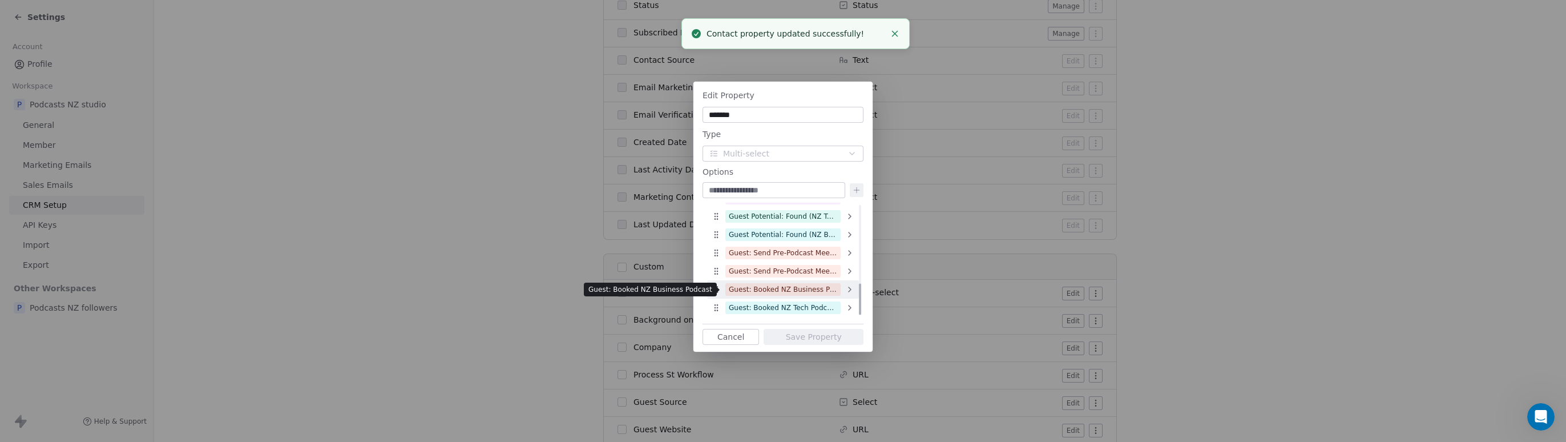
click at [817, 289] on div "Guest: Booked NZ Business Podcast" at bounding box center [783, 289] width 108 height 10
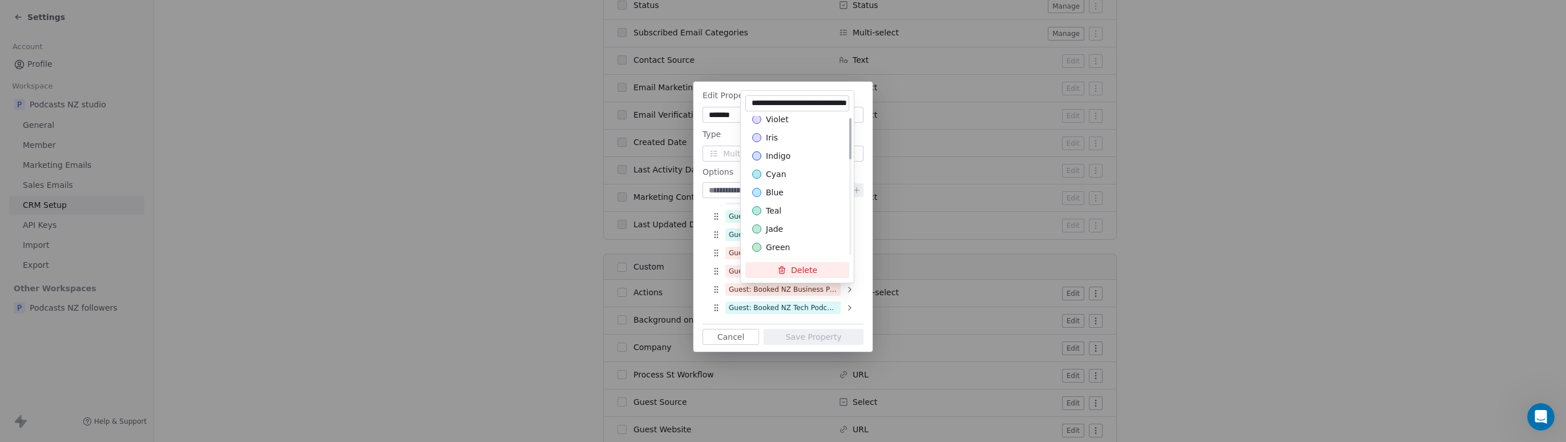
scroll to position [333, 0]
click at [789, 197] on div "yellow" at bounding box center [797, 193] width 90 height 11
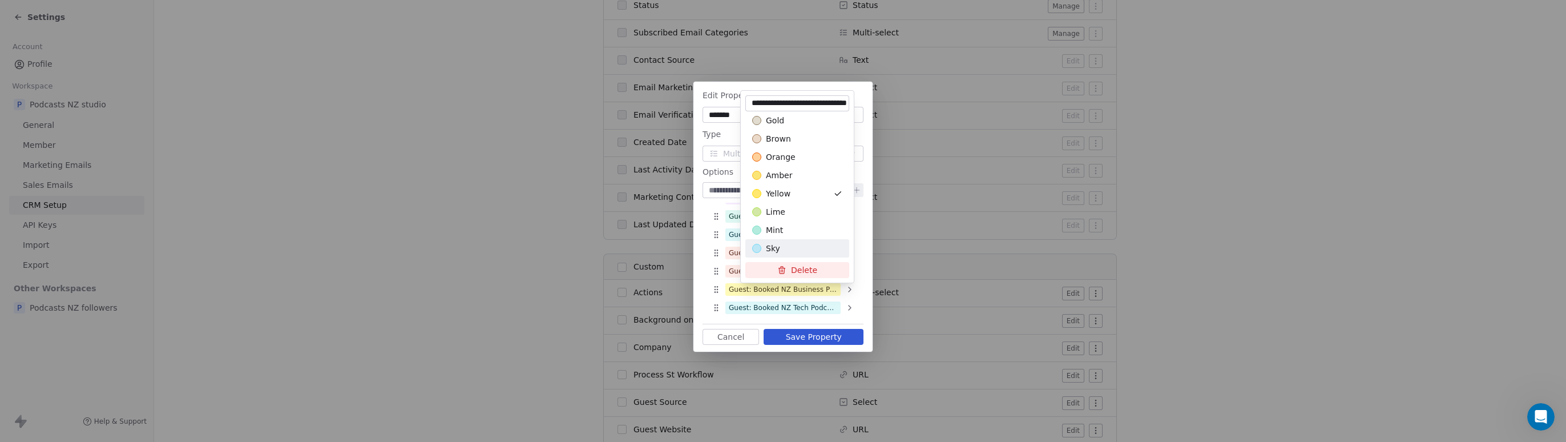
click at [815, 341] on div "Edit Property ******* Type Multi-select Options Guest: Potential [PERSON_NAME] …" at bounding box center [783, 220] width 1566 height 314
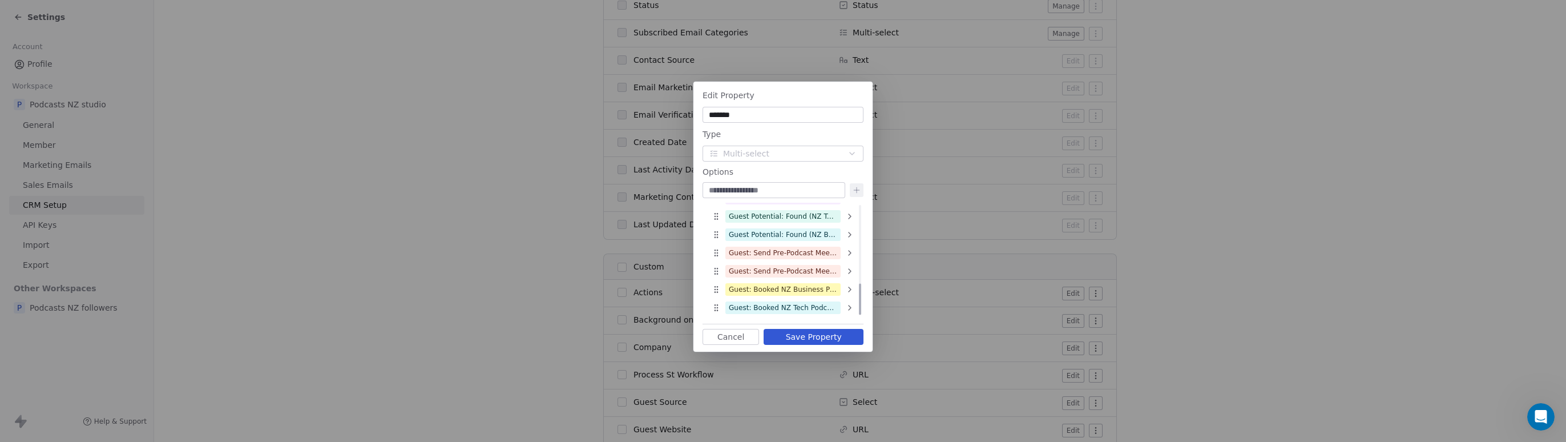
click at [805, 329] on button "Save Property" at bounding box center [814, 337] width 100 height 16
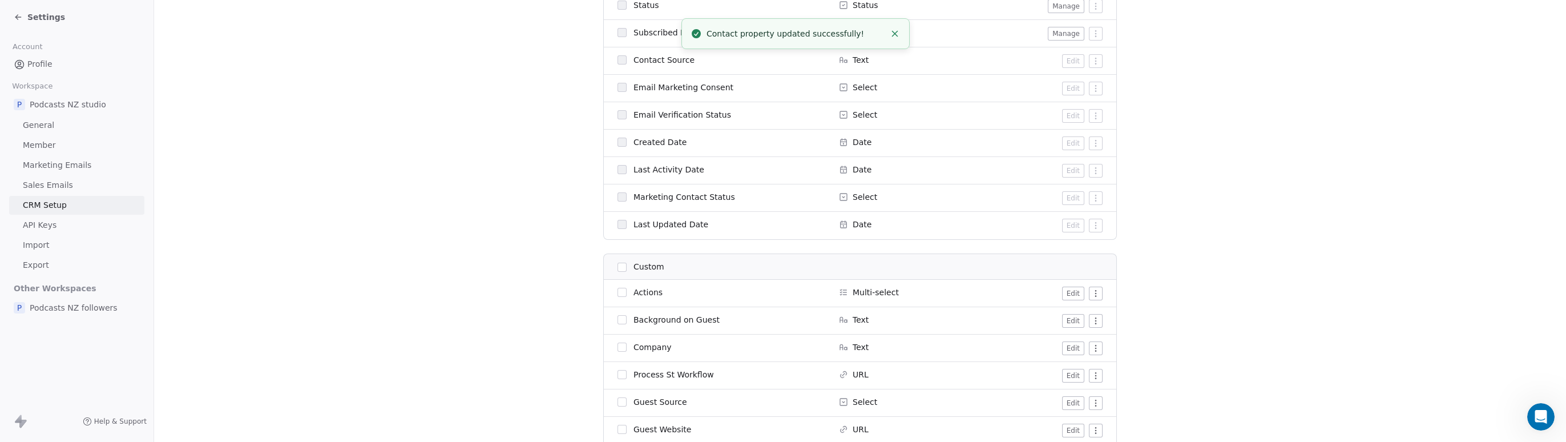
click at [1068, 292] on button "Edit" at bounding box center [1073, 293] width 22 height 14
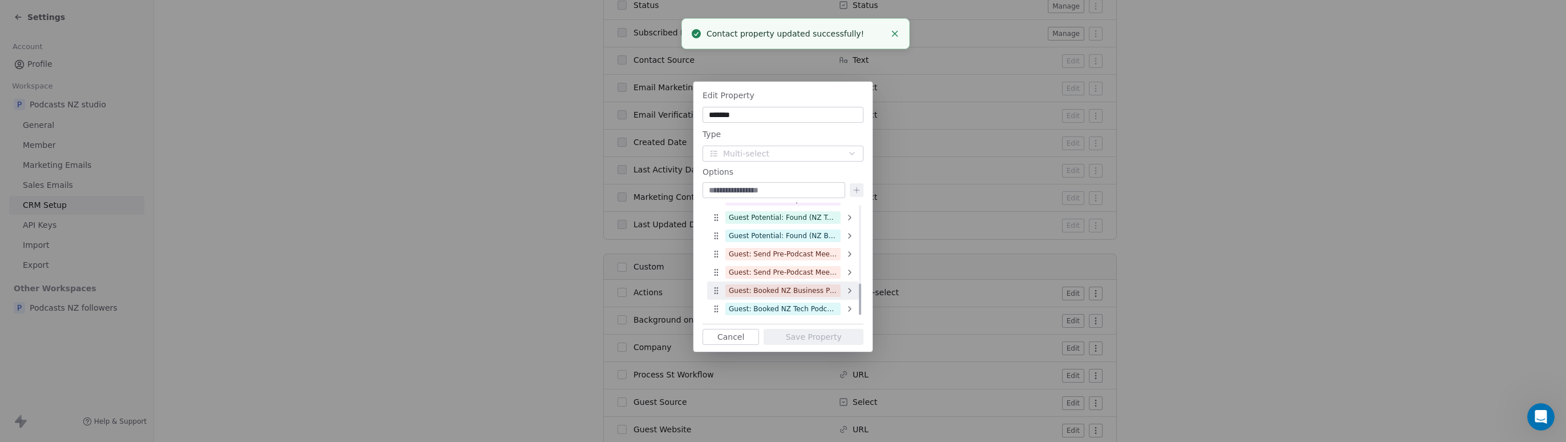
scroll to position [288, 0]
click at [804, 304] on div "Guest: Booked NZ Tech Podcast" at bounding box center [783, 307] width 108 height 10
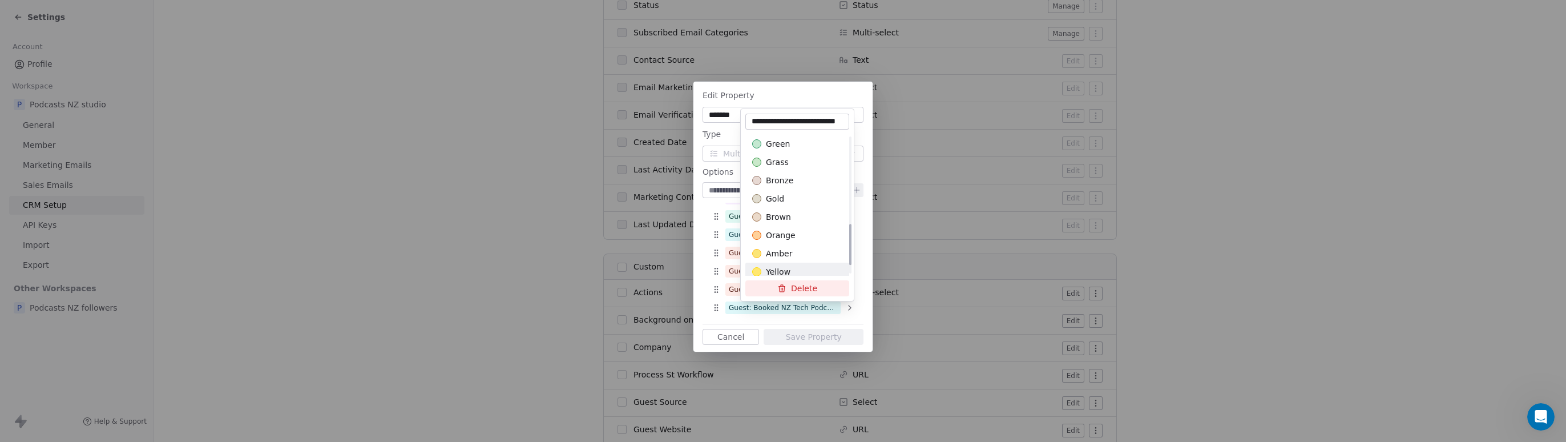
scroll to position [333, 0]
click at [804, 215] on div "yellow" at bounding box center [797, 211] width 90 height 11
click at [815, 336] on div "Edit Property ******* Type Multi-select Options Guest: Potential [PERSON_NAME] …" at bounding box center [783, 220] width 1566 height 314
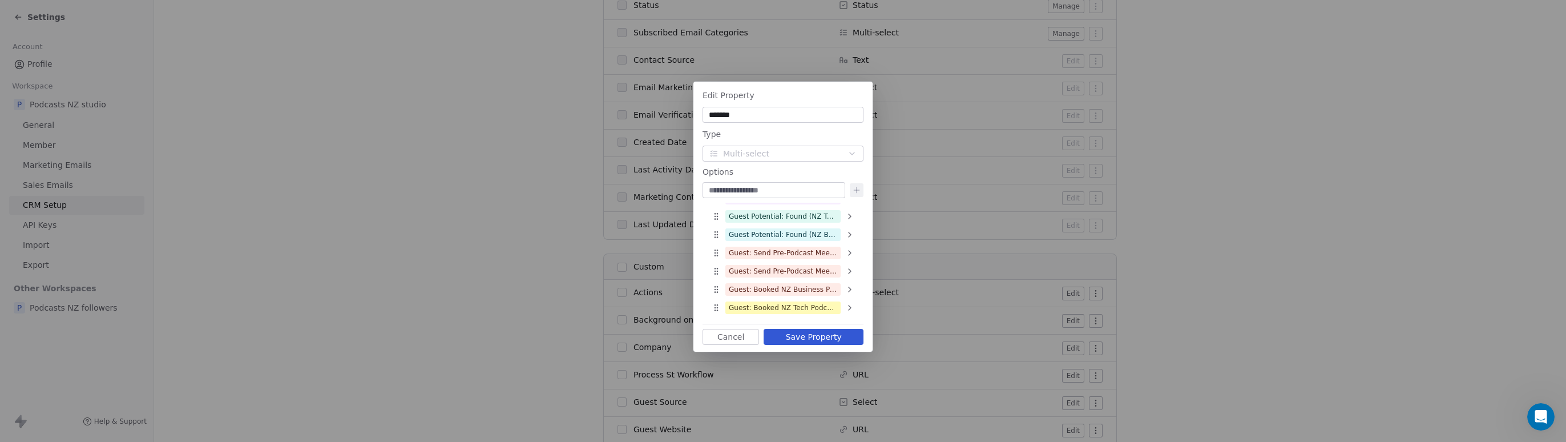
click at [815, 336] on button "Save Property" at bounding box center [814, 337] width 100 height 16
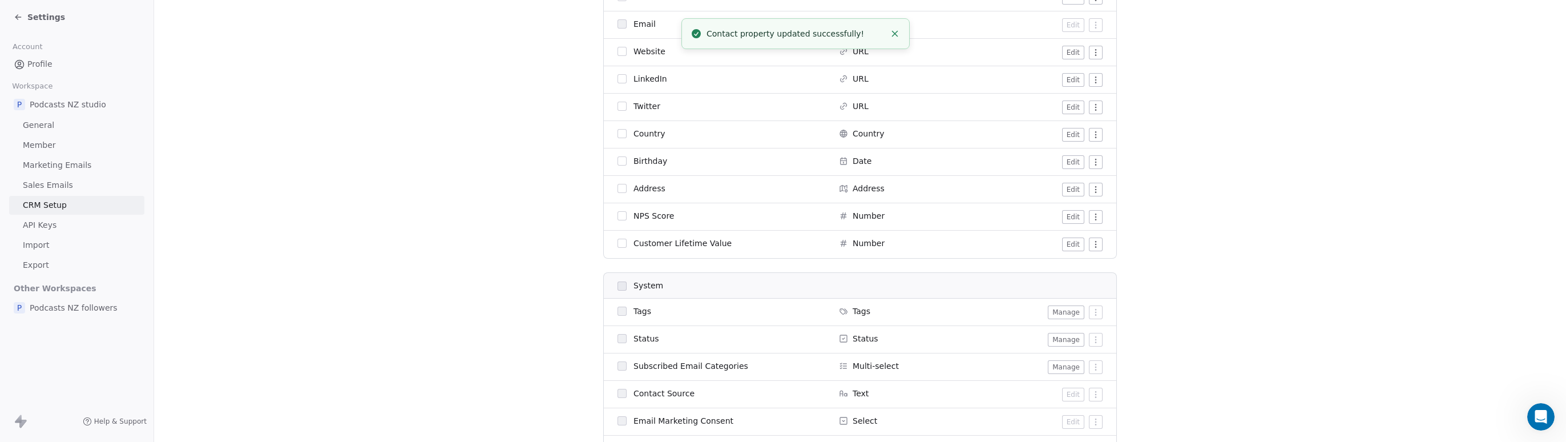
scroll to position [0, 0]
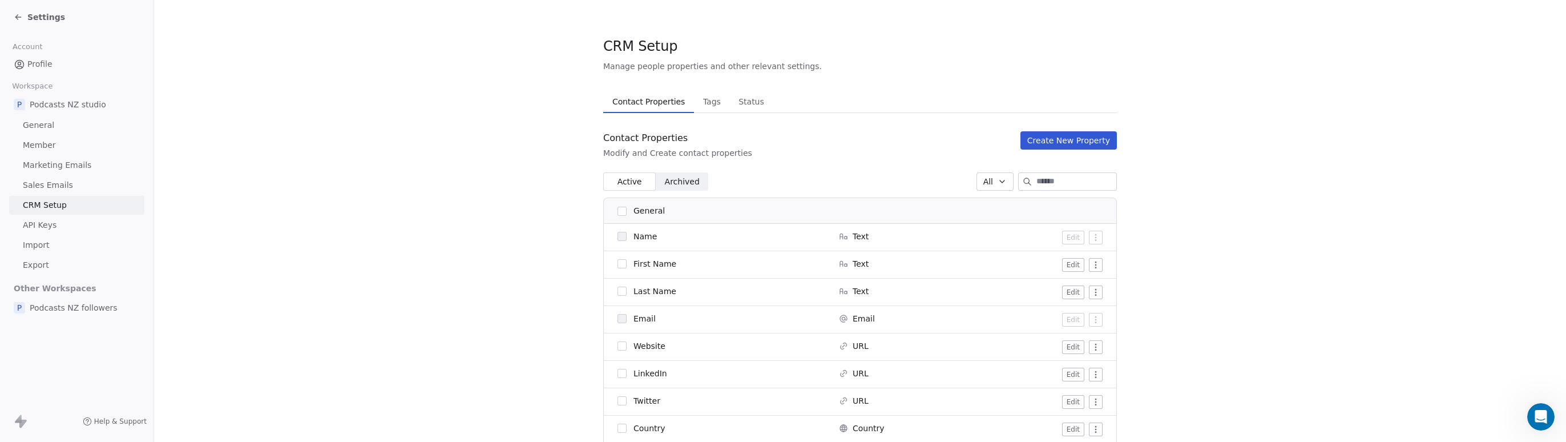
click at [59, 11] on div "Settings" at bounding box center [79, 17] width 131 height 16
click at [37, 17] on span "Settings" at bounding box center [46, 16] width 38 height 11
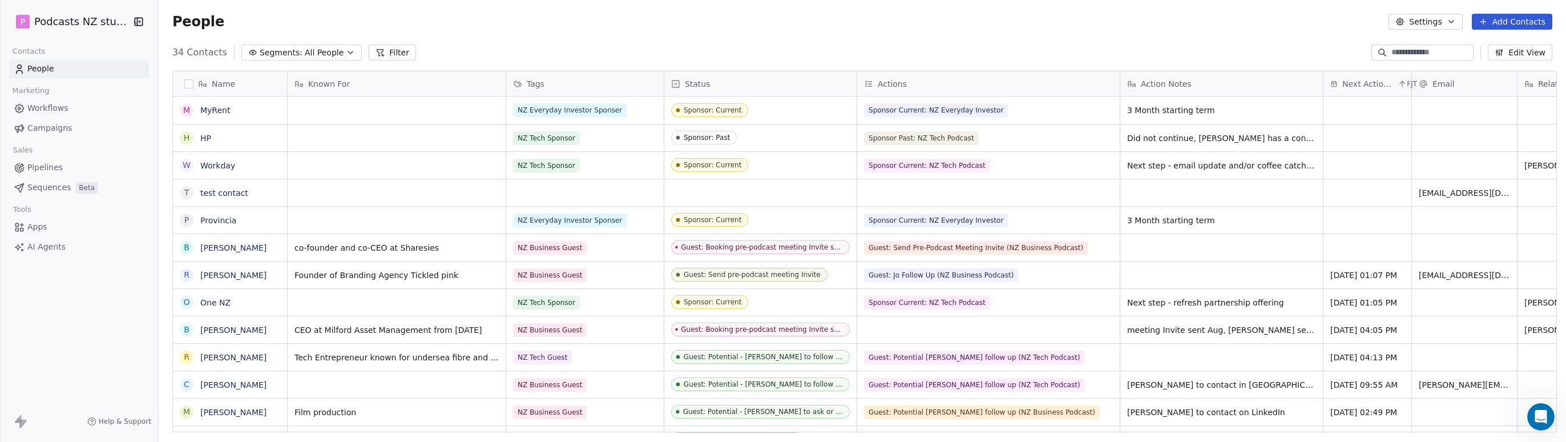
scroll to position [380, 1403]
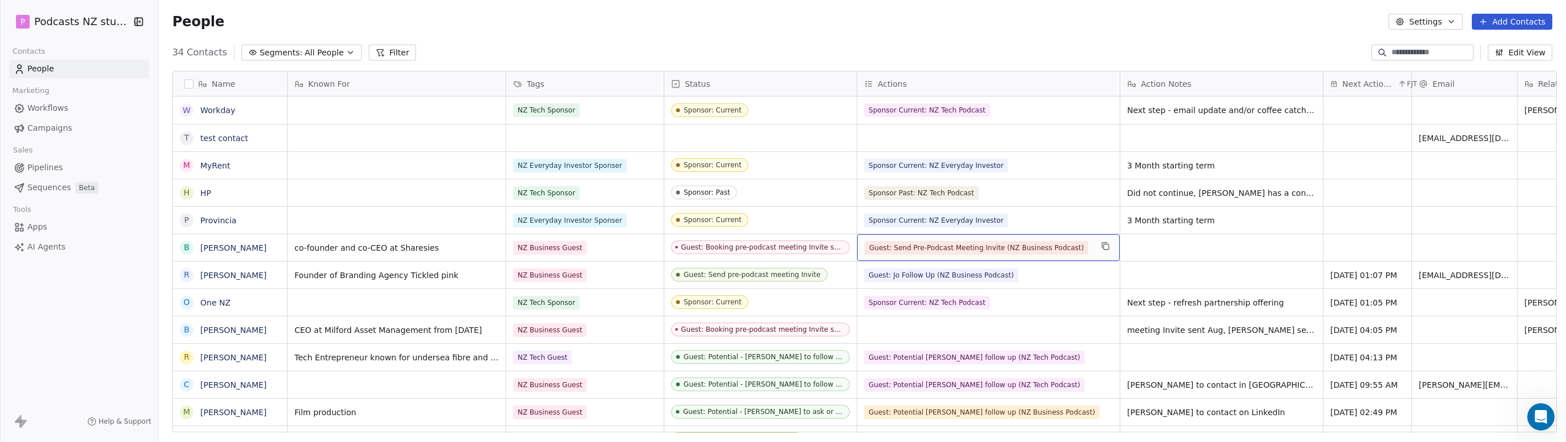
click at [1075, 249] on div "Guest: Send Pre-Podcast Meeting Invite (NZ Business Podcast)" at bounding box center [978, 248] width 227 height 14
click at [1071, 249] on div "Guest: Send Pre-Podcast Meeting Invite (NZ Business Podcast)" at bounding box center [978, 248] width 227 height 14
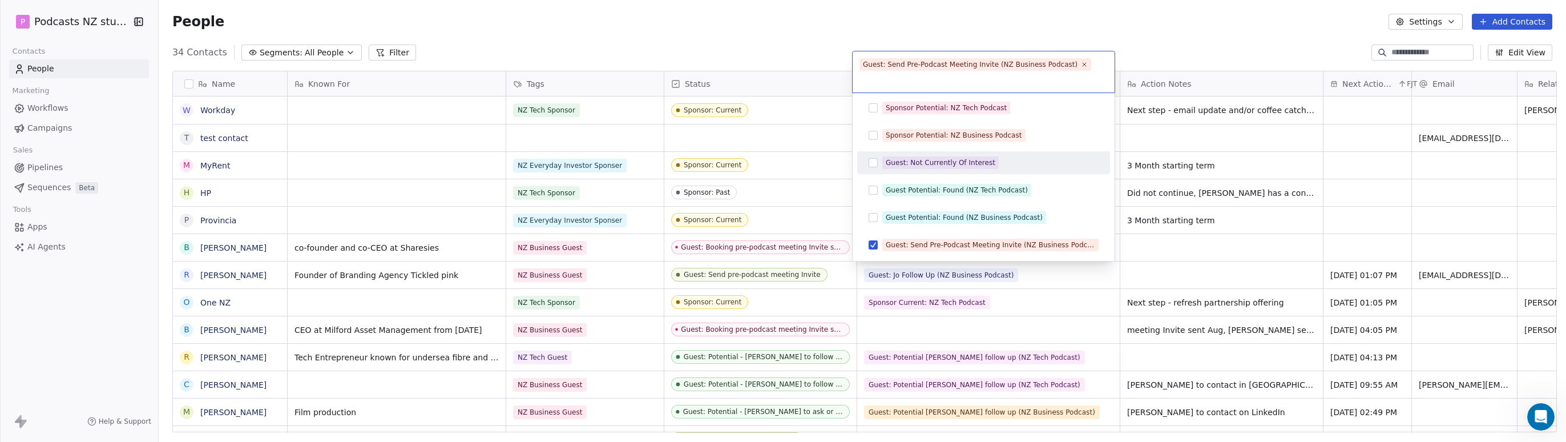
scroll to position [439, 0]
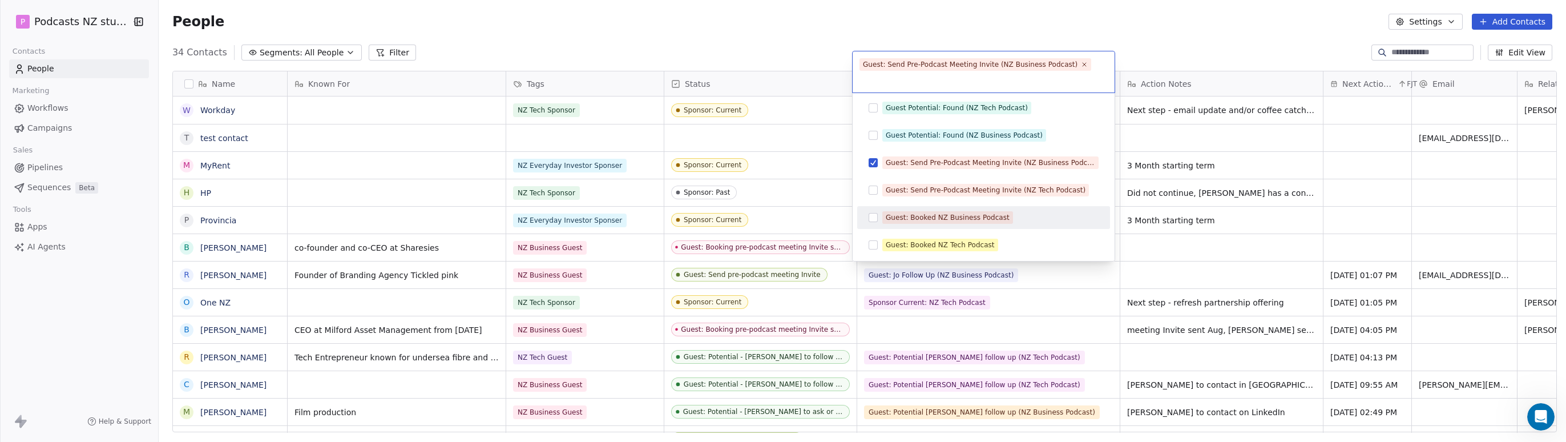
click at [874, 220] on button "Suggestions" at bounding box center [873, 217] width 9 height 9
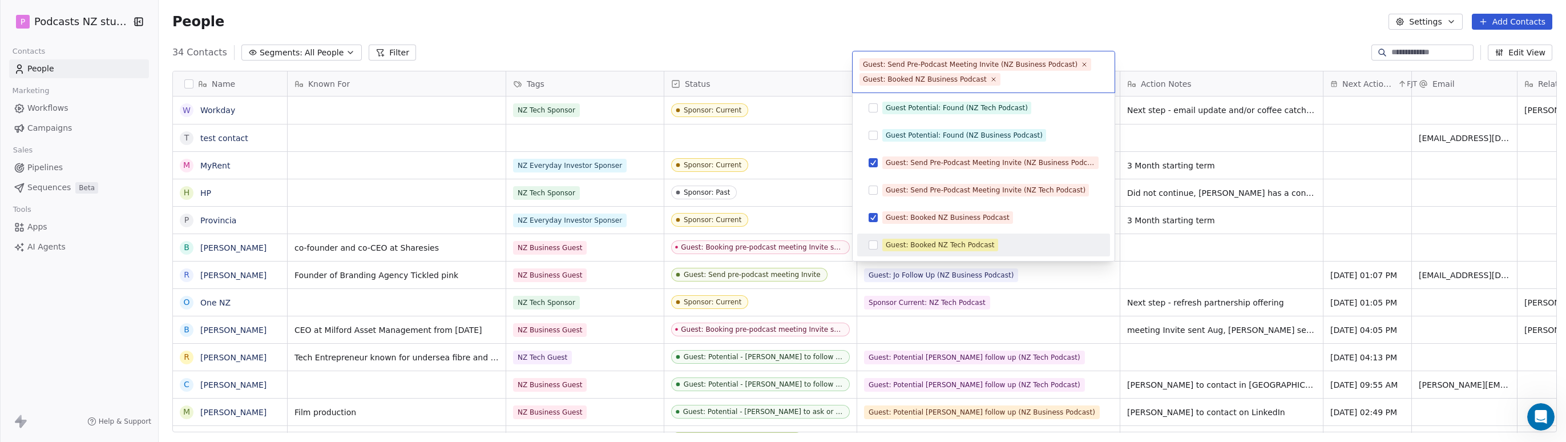
click at [1064, 271] on html "P Podcasts NZ studio Contacts People Marketing Workflows Campaigns Sales Pipeli…" at bounding box center [783, 221] width 1566 height 442
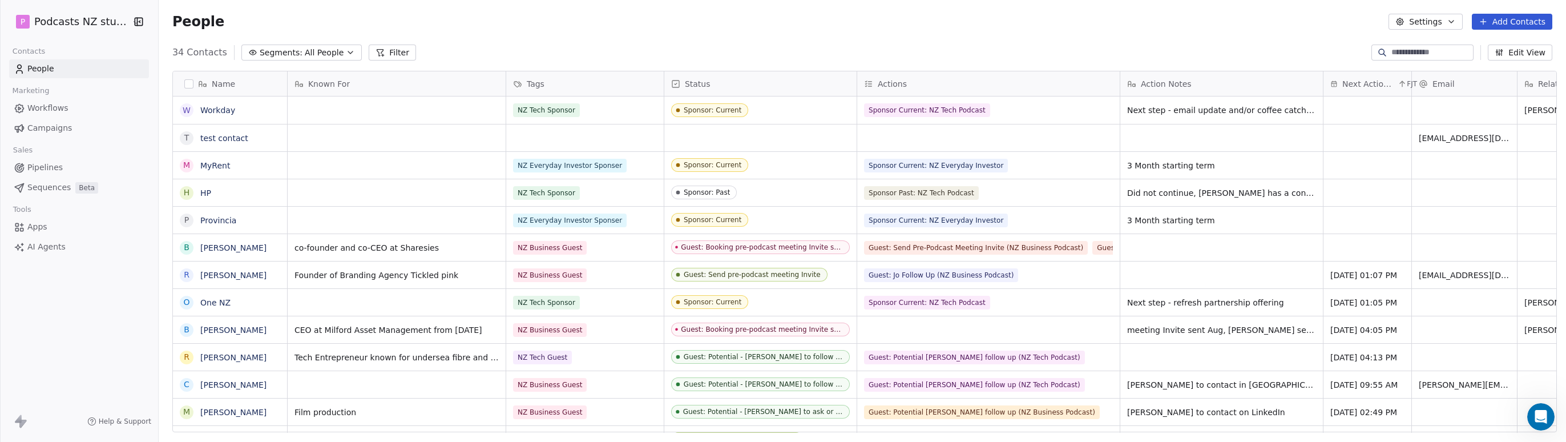
click at [1091, 23] on icon "button" at bounding box center [1451, 21] width 9 height 9
click at [1091, 51] on span "Contact Properties" at bounding box center [1457, 47] width 74 height 12
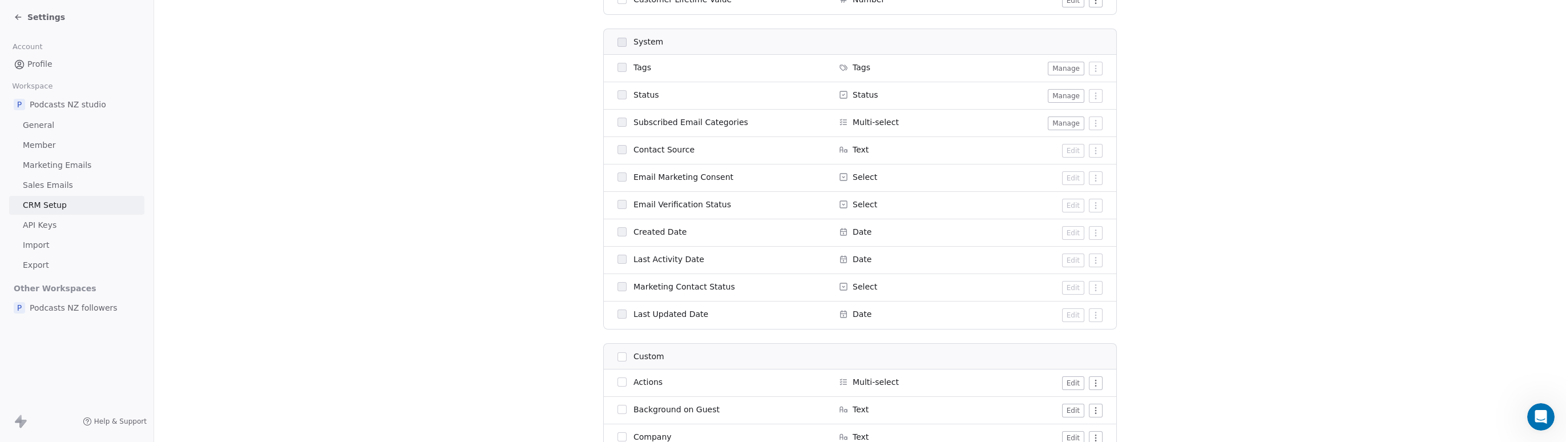
scroll to position [685, 0]
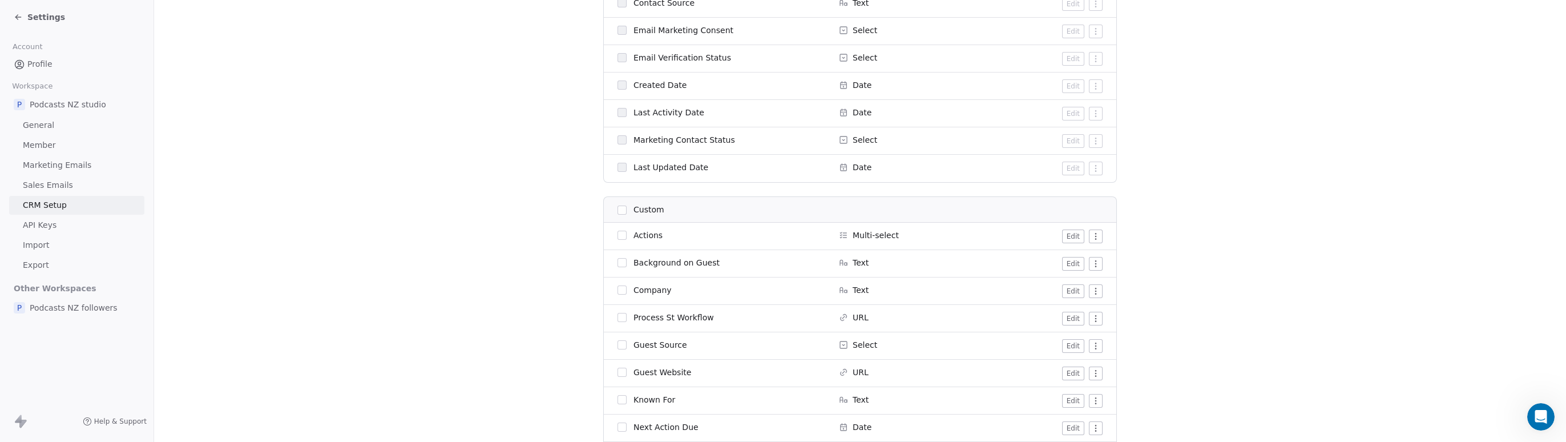
click at [1070, 239] on button "Edit" at bounding box center [1073, 236] width 22 height 14
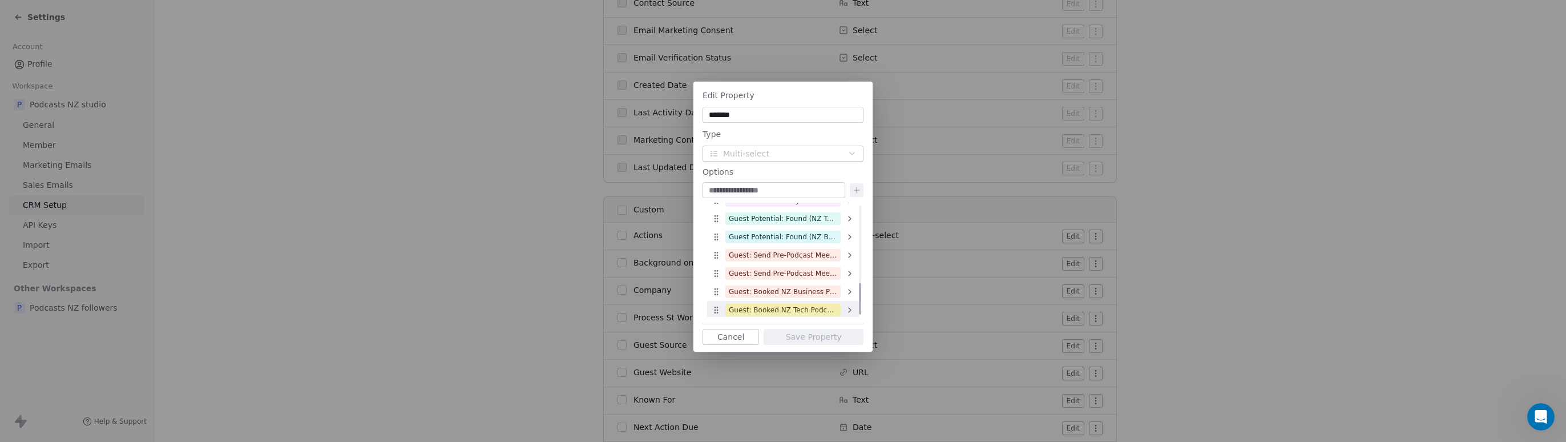
scroll to position [288, 0]
click at [797, 284] on span "Guest: Booked NZ Business Podcast" at bounding box center [782, 289] width 115 height 13
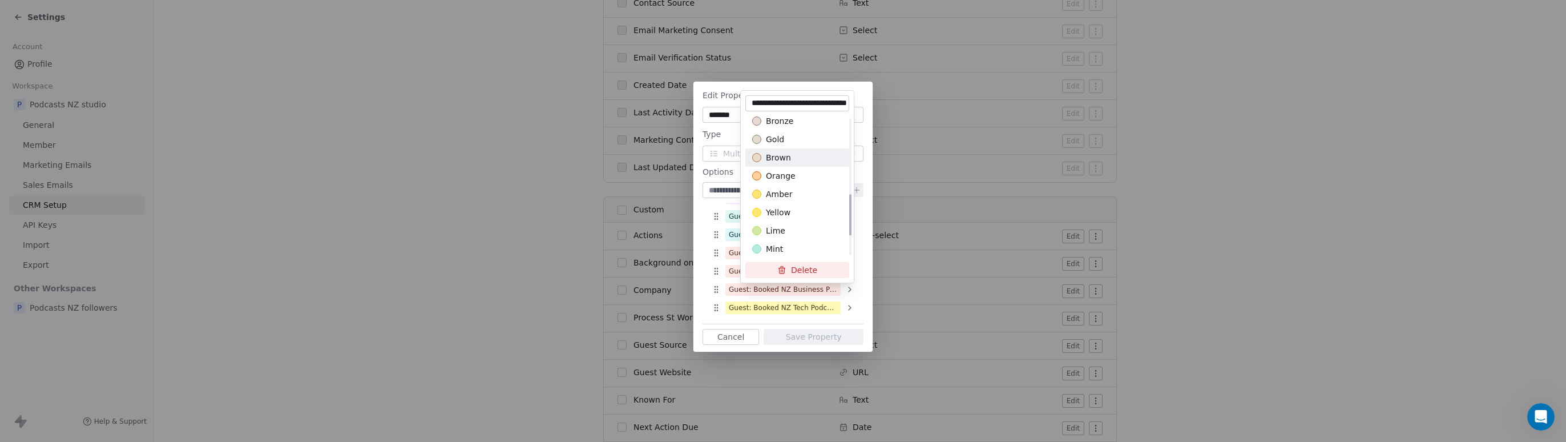
scroll to position [333, 0]
click at [794, 191] on div "yellow" at bounding box center [797, 193] width 90 height 11
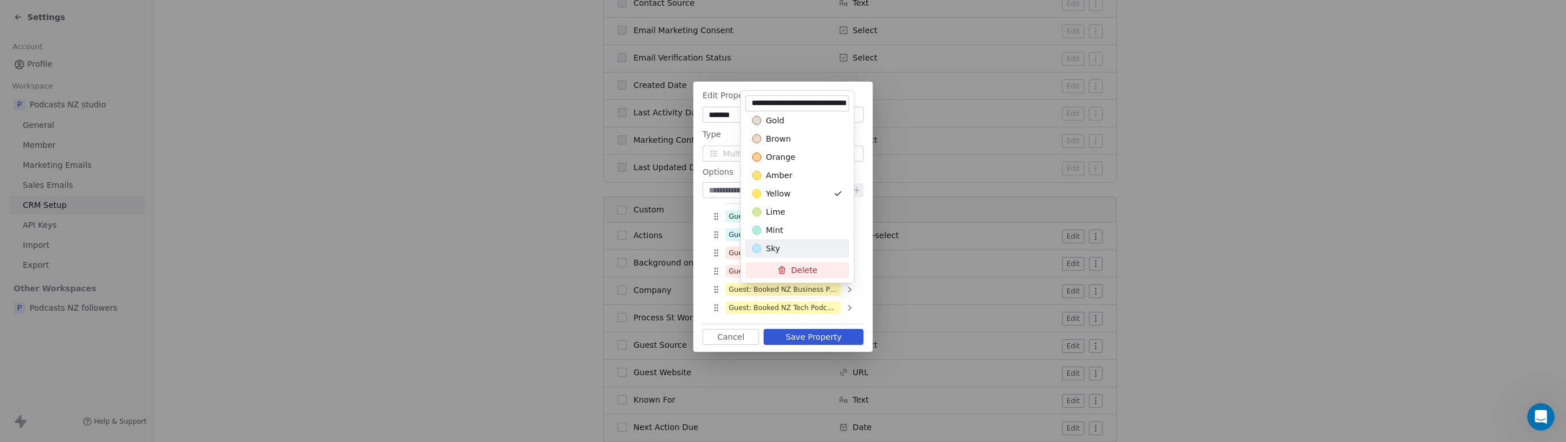
click at [830, 333] on div "Edit Property ******* Type Multi-select Options Guest: Potential [PERSON_NAME] …" at bounding box center [783, 220] width 1566 height 314
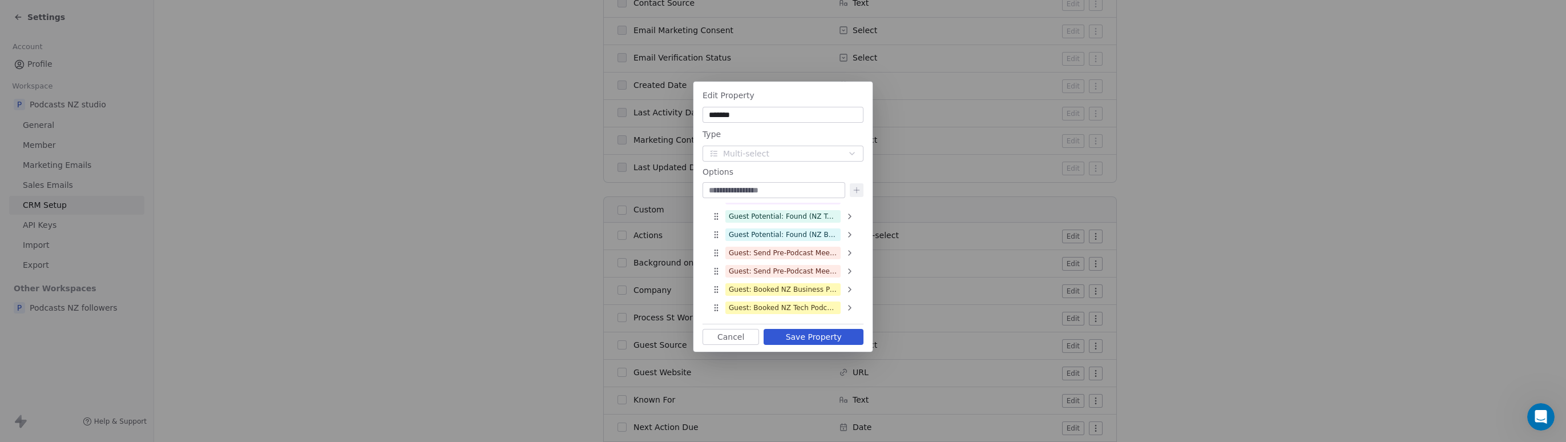
click at [813, 337] on button "Save Property" at bounding box center [814, 337] width 100 height 16
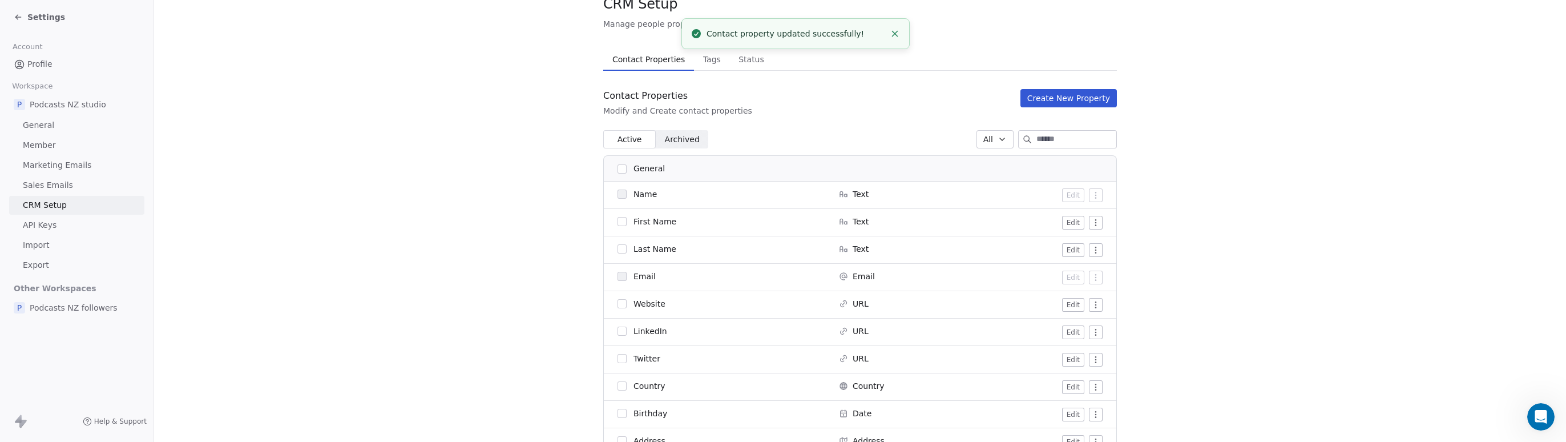
scroll to position [0, 0]
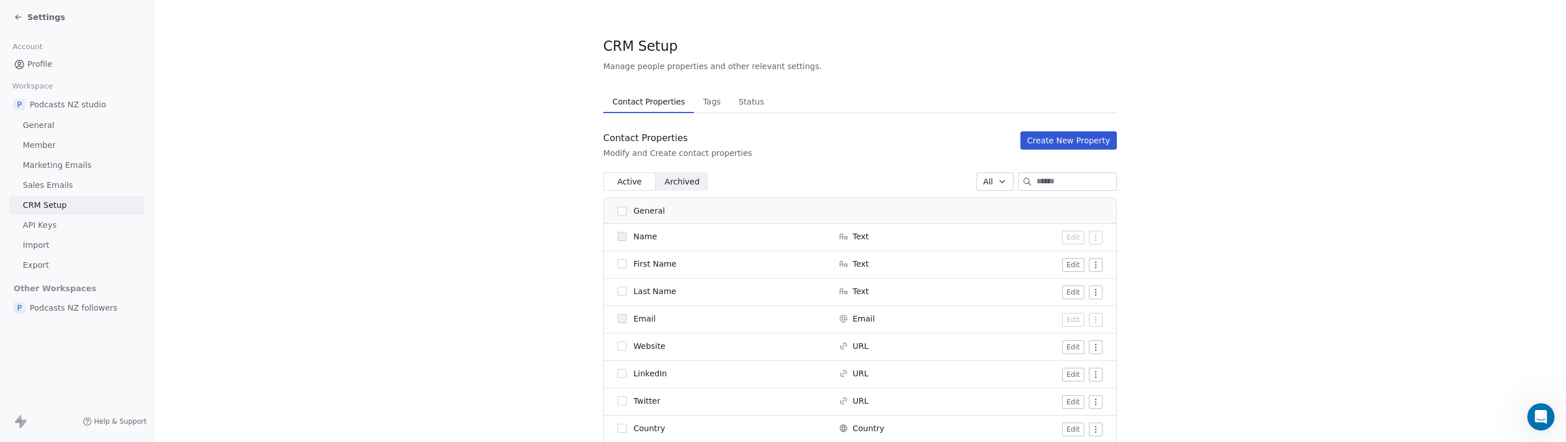
click at [34, 17] on span "Settings" at bounding box center [46, 16] width 38 height 11
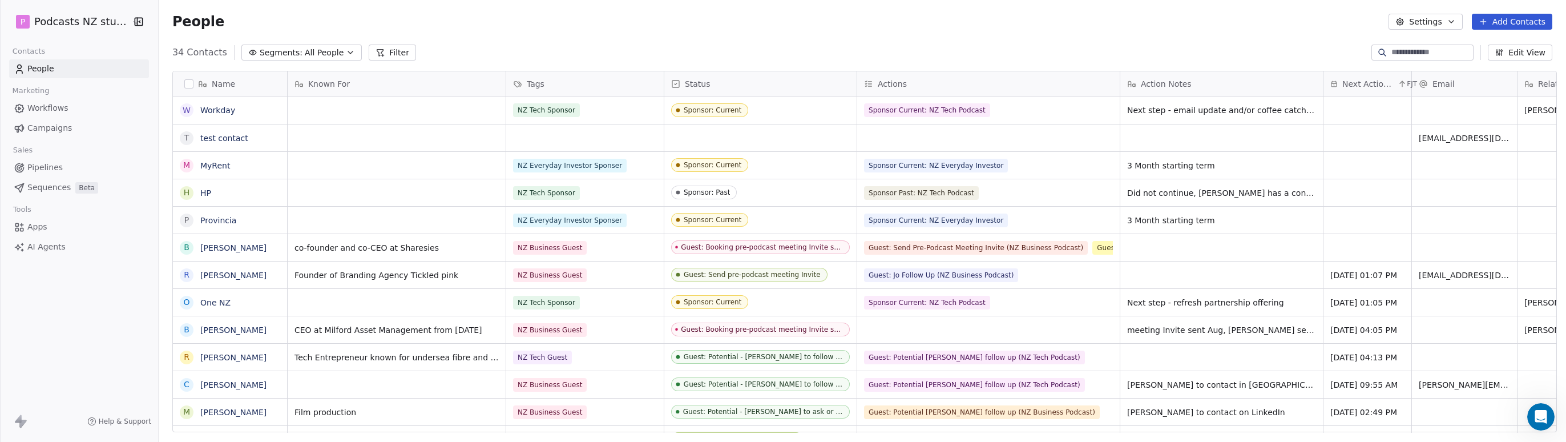
scroll to position [380, 1403]
click at [1091, 250] on div "grid" at bounding box center [1221, 247] width 203 height 27
click at [1091, 247] on textarea at bounding box center [1201, 251] width 170 height 35
click at [1091, 244] on textarea "**********" at bounding box center [1201, 251] width 170 height 35
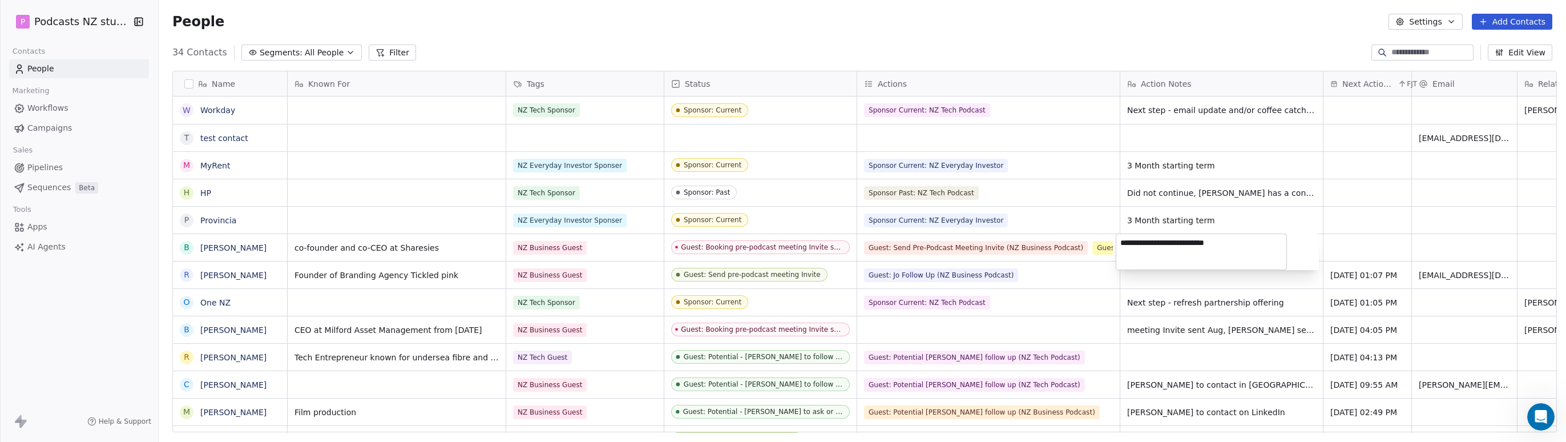
click at [1091, 243] on textarea "**********" at bounding box center [1201, 251] width 170 height 35
click at [1091, 241] on textarea "**********" at bounding box center [1201, 251] width 170 height 35
click at [1091, 245] on textarea "**********" at bounding box center [1201, 251] width 170 height 35
click at [1091, 260] on textarea "**********" at bounding box center [1201, 251] width 170 height 35
type textarea "**********"
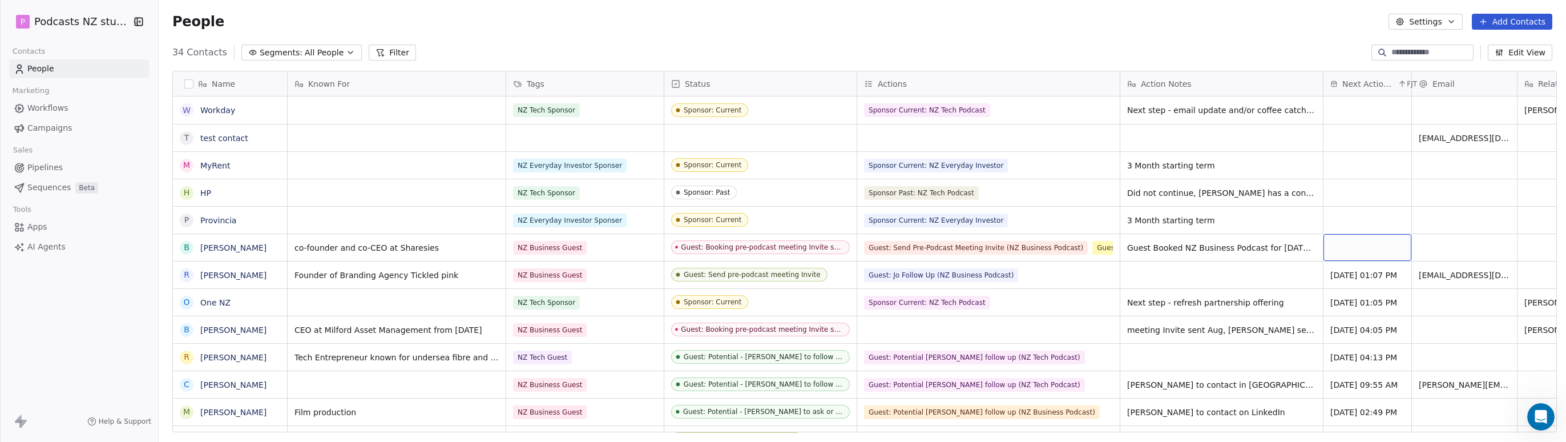
click at [1091, 245] on div "grid" at bounding box center [1367, 247] width 88 height 27
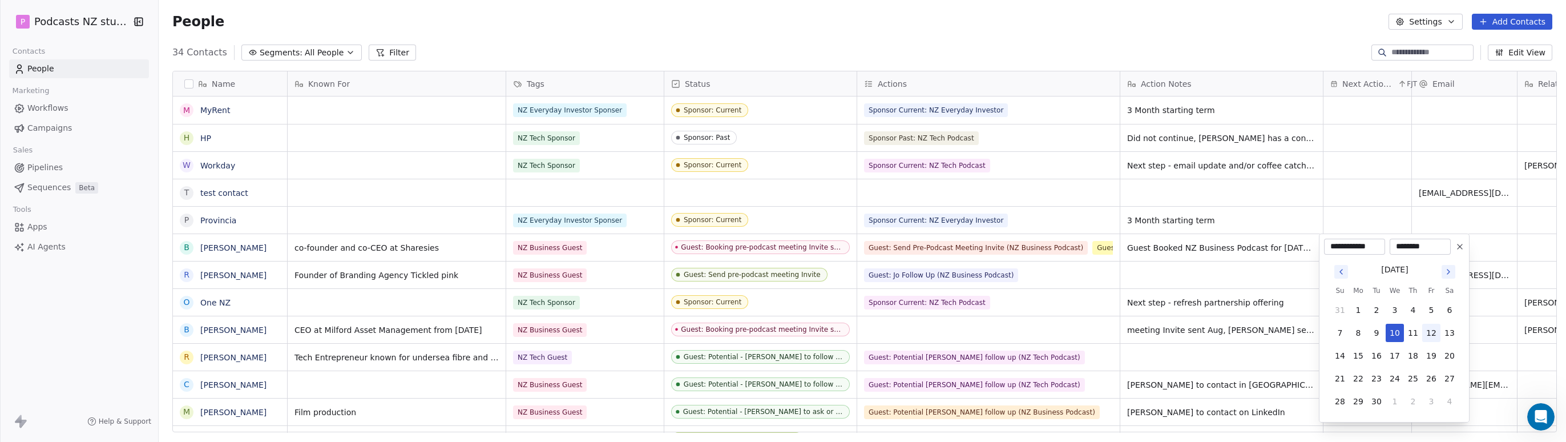
click at [1091, 330] on button "12" at bounding box center [1431, 333] width 18 height 18
type input "**********"
click at [1091, 216] on html "P Podcasts NZ studio Contacts People Marketing Workflows Campaigns Sales Pipeli…" at bounding box center [783, 221] width 1566 height 442
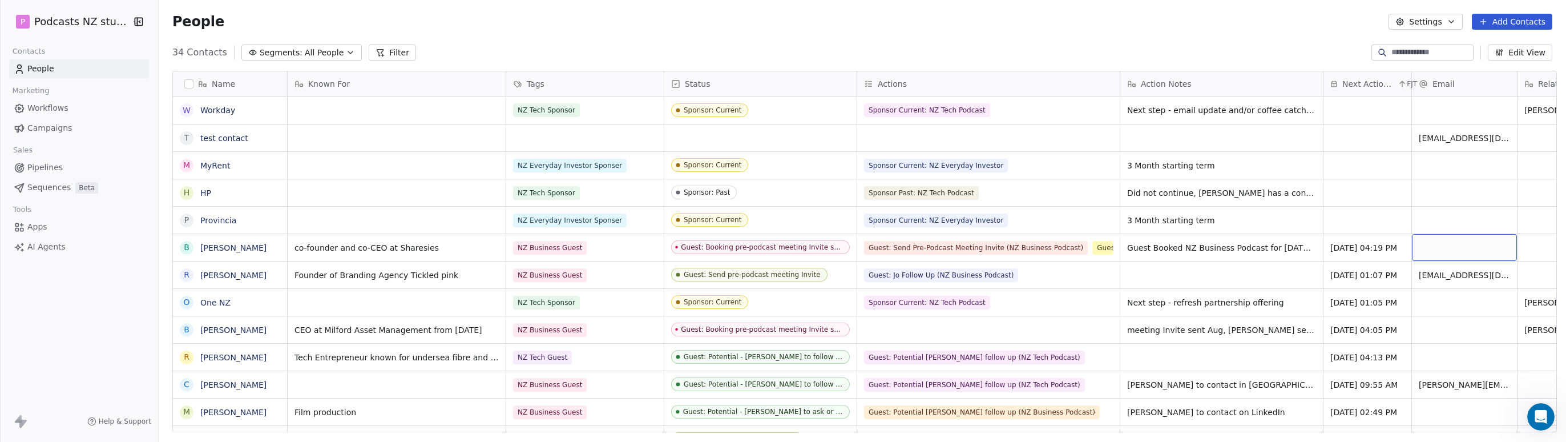
click at [1091, 251] on div "grid" at bounding box center [1464, 247] width 105 height 27
type input "**********"
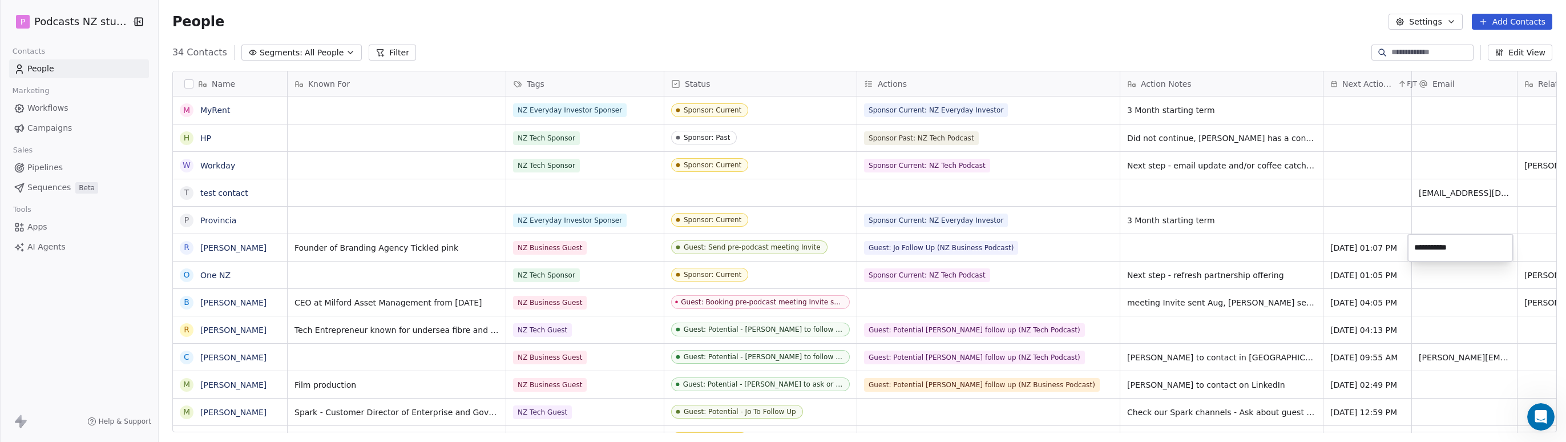
click at [1091, 249] on input "**********" at bounding box center [1460, 247] width 100 height 23
type input "**********"
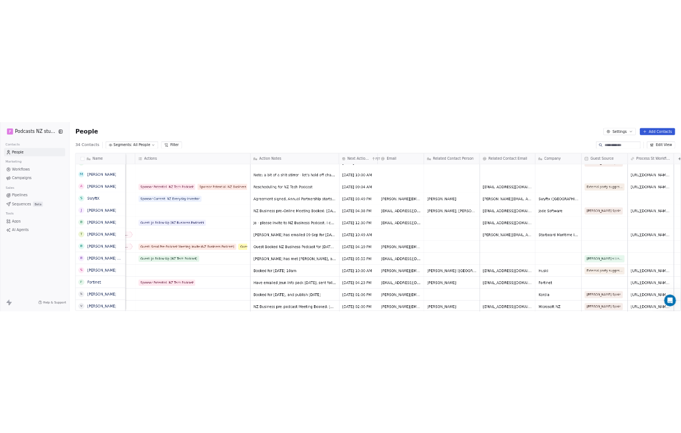
scroll to position [0, 568]
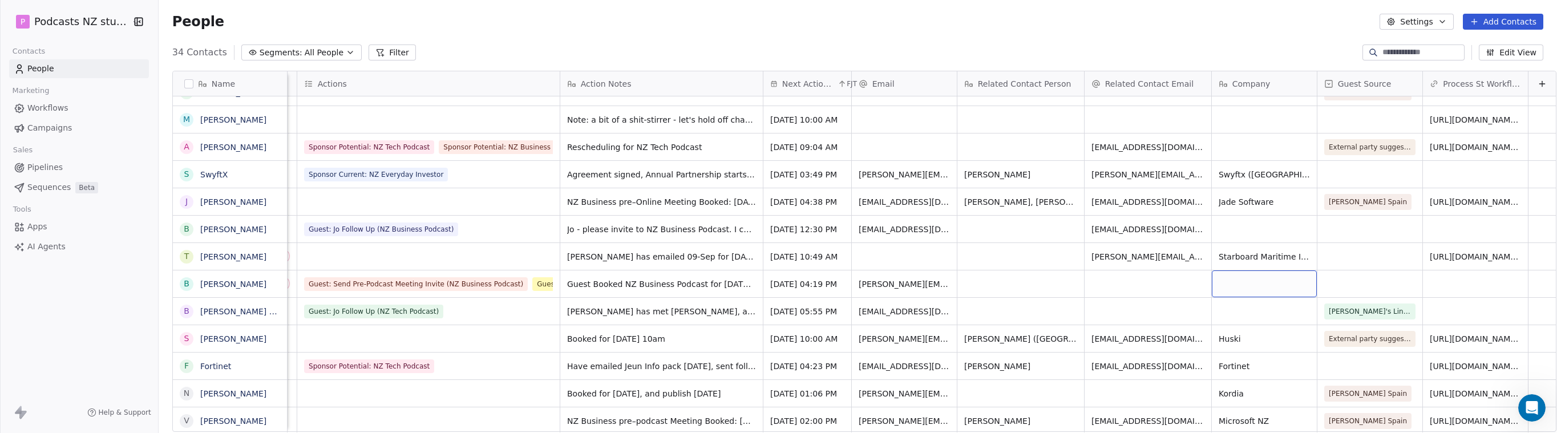
click at [1091, 285] on div "grid" at bounding box center [1264, 283] width 105 height 27
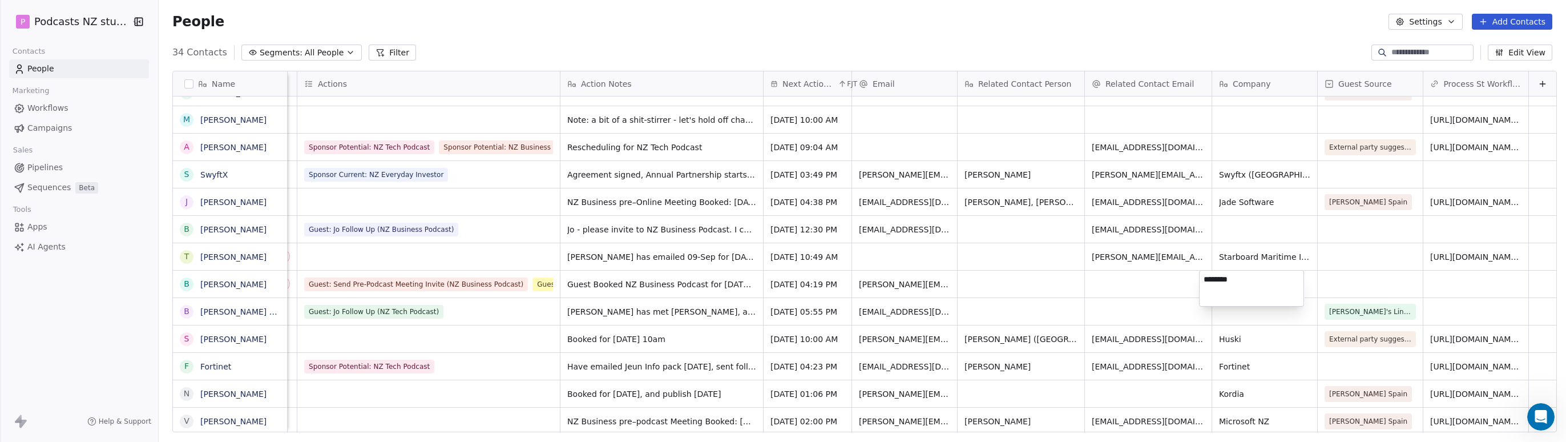
type textarea "*********"
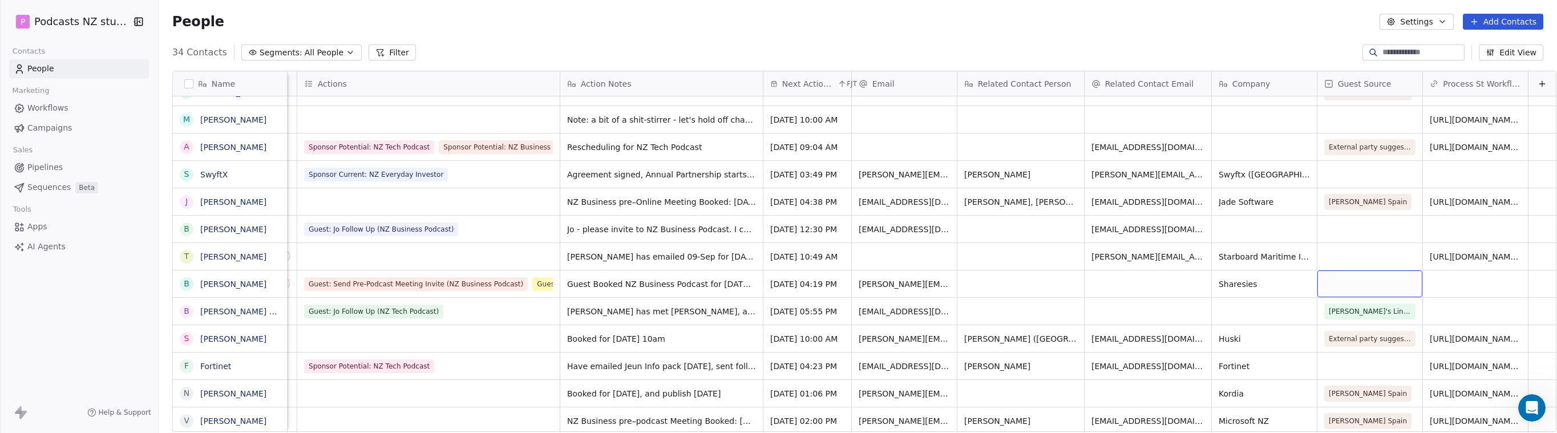
click at [1091, 284] on div "grid" at bounding box center [1370, 283] width 105 height 27
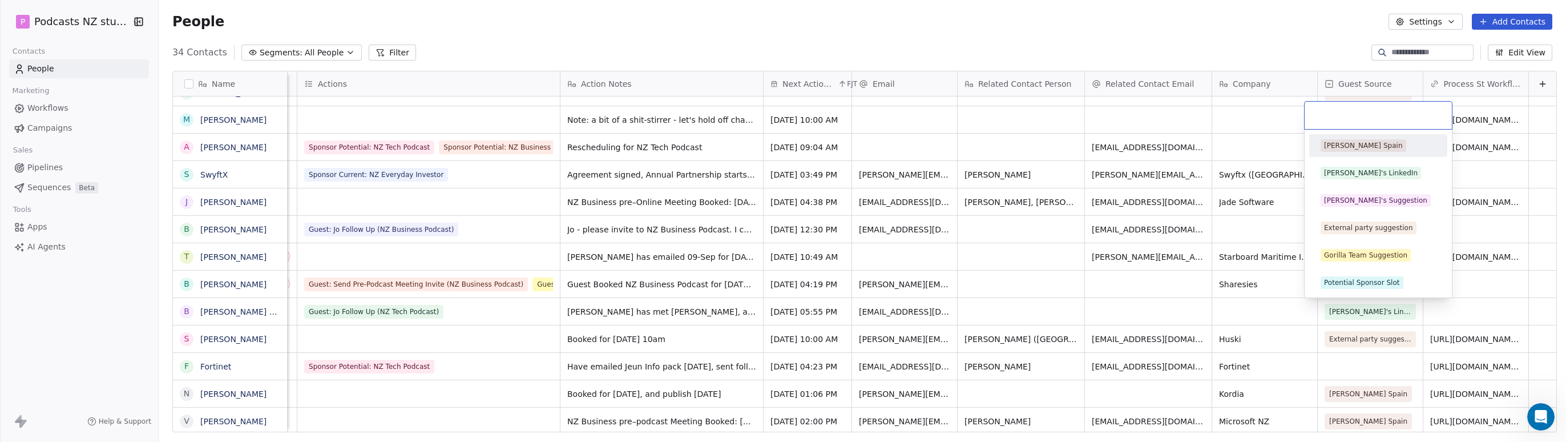
click at [1091, 145] on div "[PERSON_NAME] Spain" at bounding box center [1378, 145] width 115 height 13
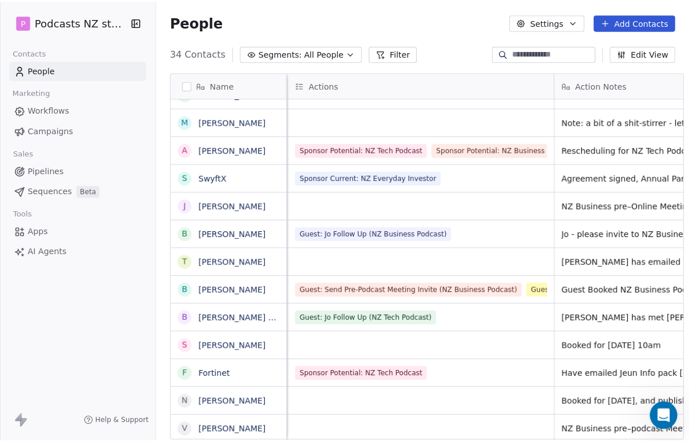
scroll to position [380, 526]
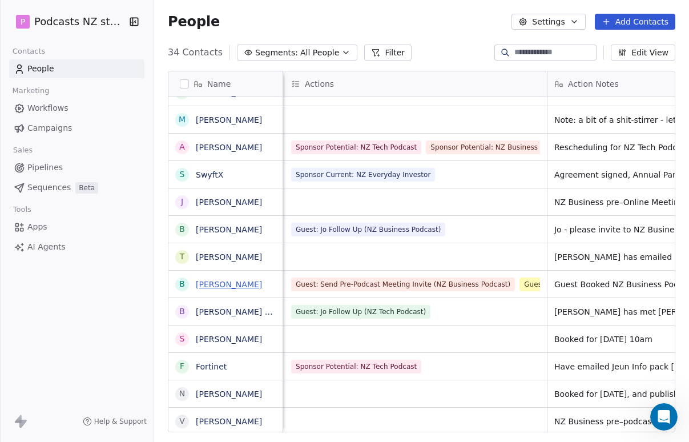
click at [211, 282] on link "[PERSON_NAME]" at bounding box center [229, 284] width 66 height 9
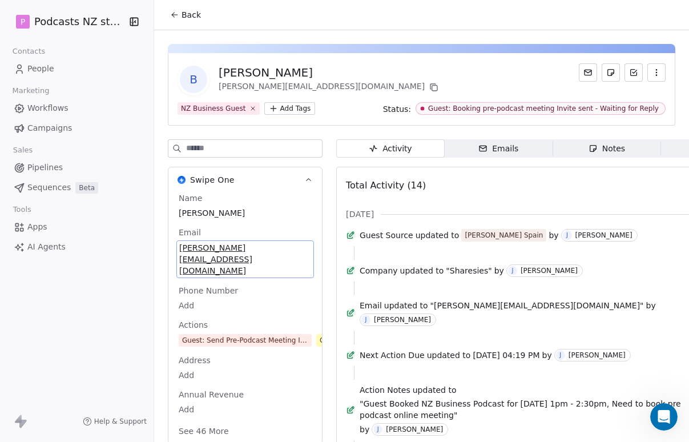
click at [276, 246] on div "Name [PERSON_NAME] Email [PERSON_NAME][EMAIL_ADDRESS][DOMAIN_NAME] Phone Number…" at bounding box center [245, 315] width 138 height 247
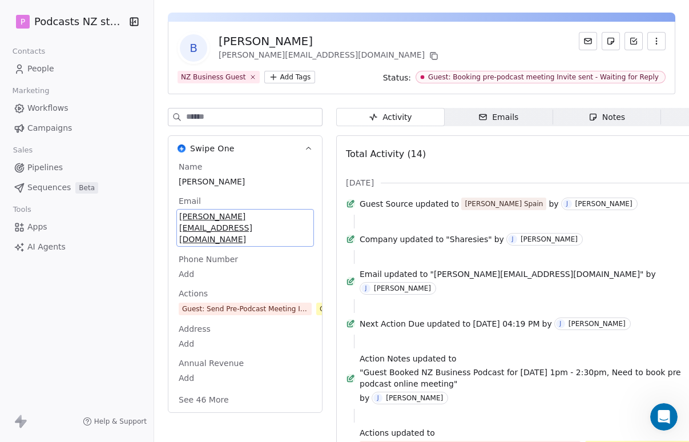
click at [277, 215] on span "[PERSON_NAME][EMAIL_ADDRESS][DOMAIN_NAME]" at bounding box center [245, 228] width 132 height 34
drag, startPoint x: 272, startPoint y: 215, endPoint x: 199, endPoint y: 213, distance: 72.5
click at [199, 213] on span "[PERSON_NAME][EMAIL_ADDRESS][DOMAIN_NAME]" at bounding box center [245, 228] width 132 height 34
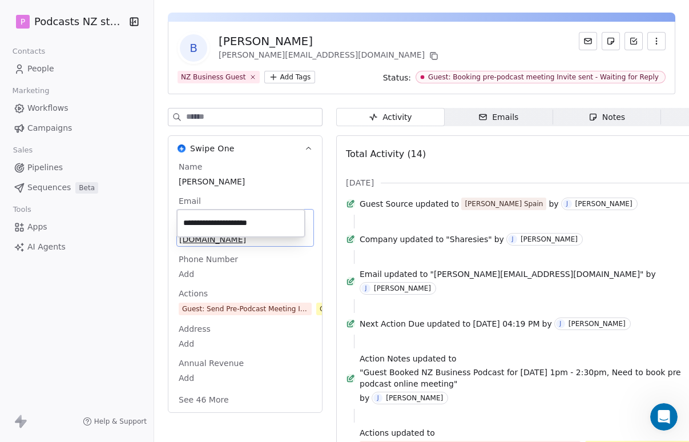
drag, startPoint x: 272, startPoint y: 224, endPoint x: 4, endPoint y: 222, distance: 268.2
click at [6, 222] on html "P Podcasts NZ studio Contacts People Marketing Workflows Campaigns Sales Pipeli…" at bounding box center [344, 221] width 689 height 442
click at [89, 19] on html "P Podcasts NZ studio Contacts People Marketing Workflows Campaigns Sales Pipeli…" at bounding box center [344, 221] width 689 height 442
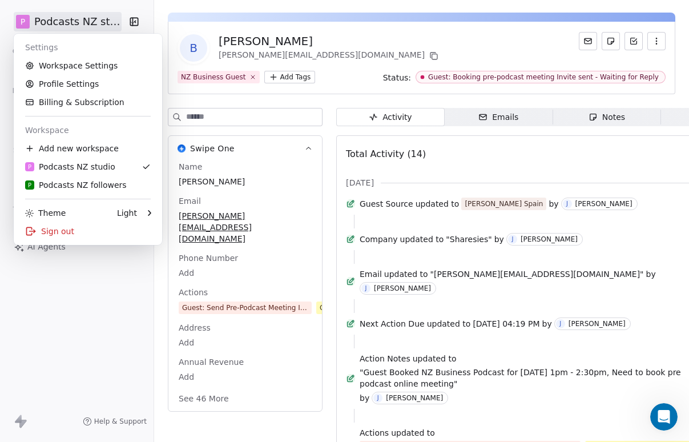
click at [89, 19] on html "P Podcasts NZ studio Contacts People Marketing Workflows Campaigns Sales Pipeli…" at bounding box center [344, 221] width 689 height 442
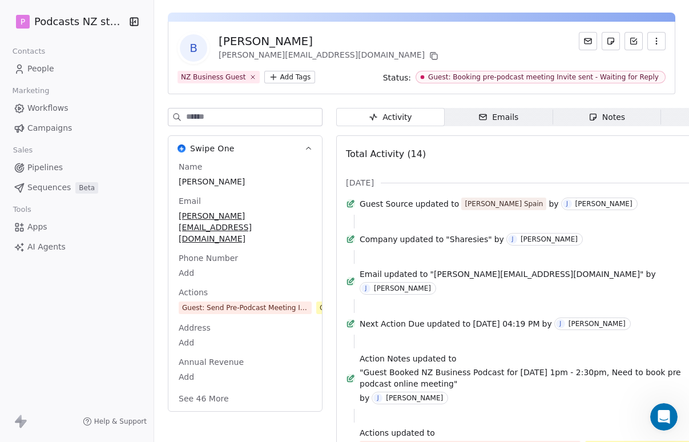
click at [63, 68] on link "People" at bounding box center [76, 68] width 135 height 19
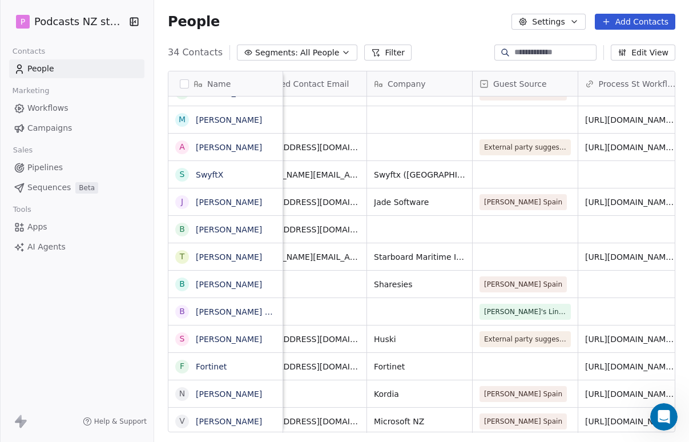
scroll to position [0, 1427]
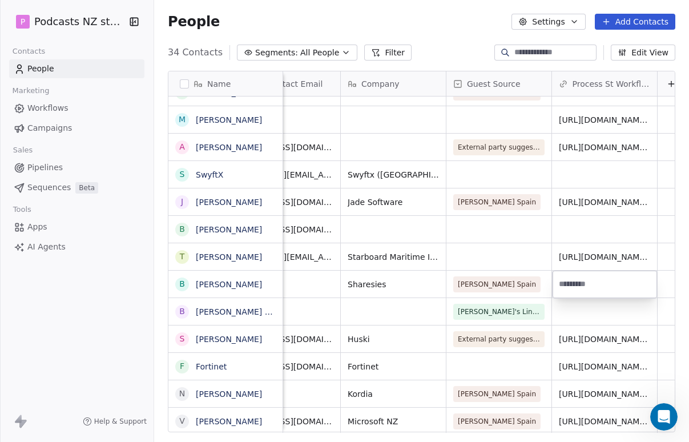
type input "**********"
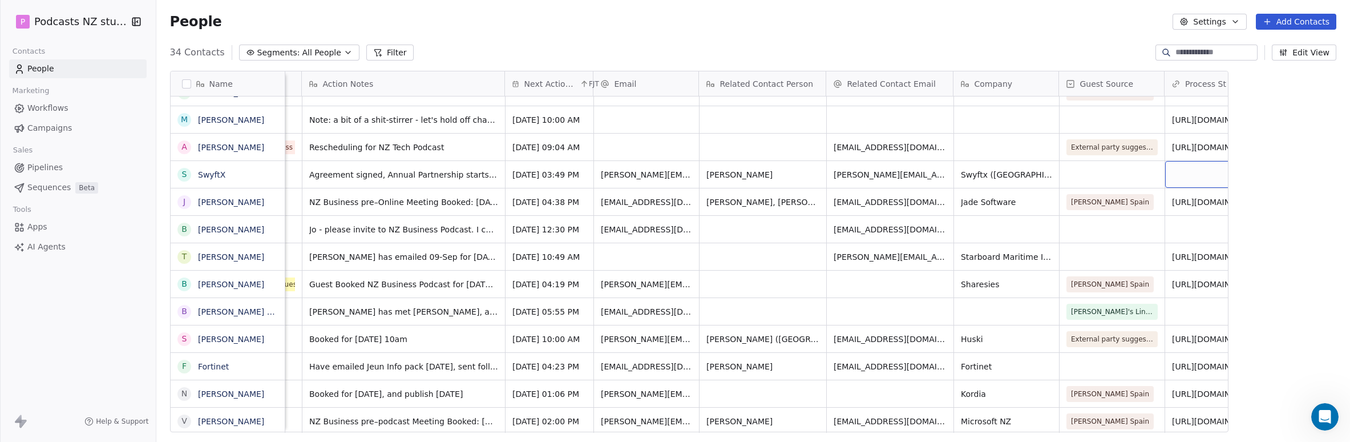
scroll to position [9, 9]
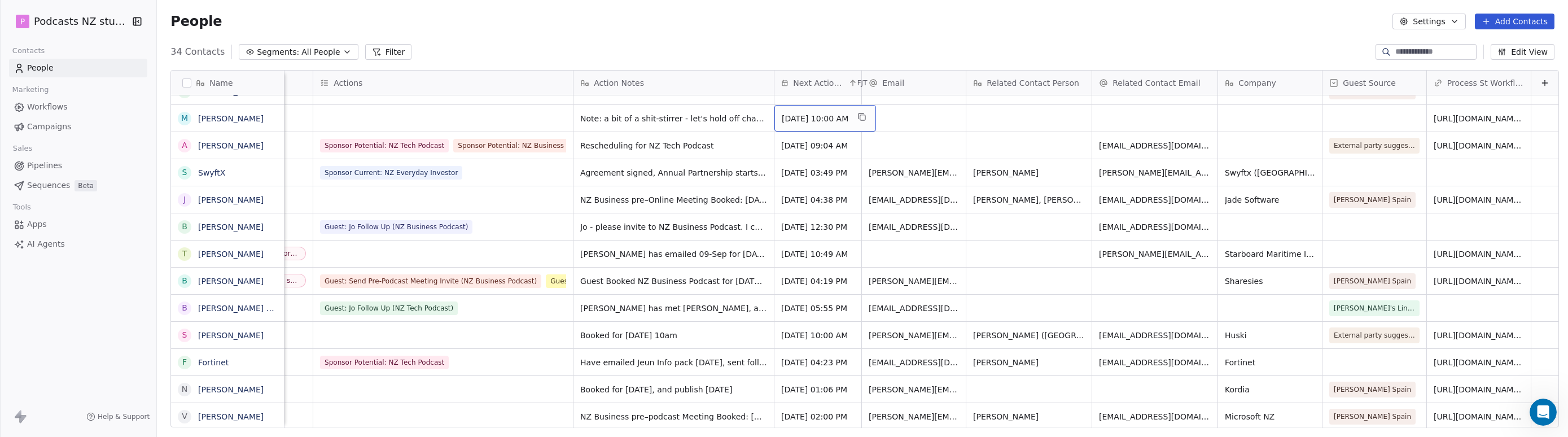
click at [806, 117] on span "[DATE] 10:00 AM" at bounding box center [814, 118] width 66 height 11
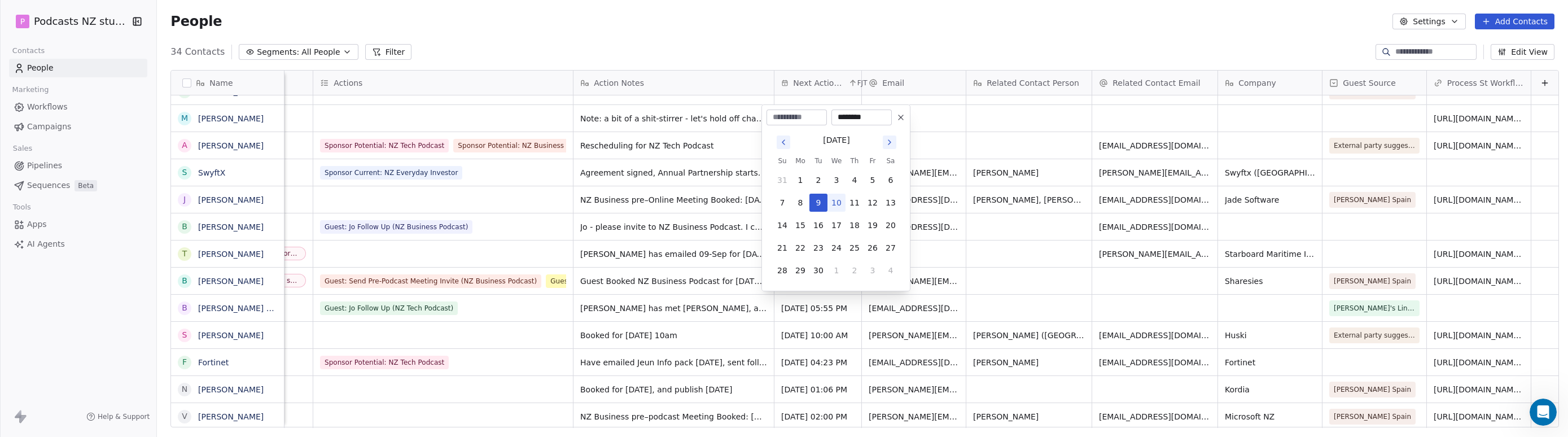
click at [897, 115] on icon at bounding box center [900, 117] width 9 height 9
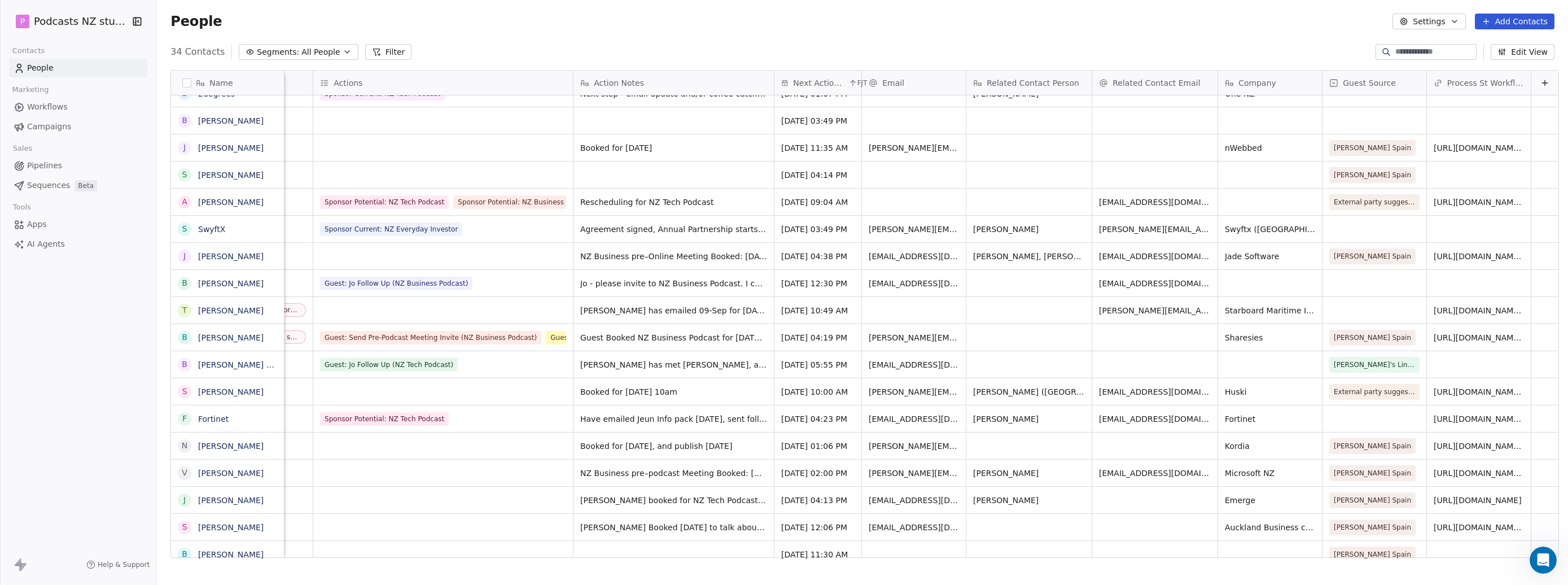
scroll to position [506, 1408]
click at [946, 10] on div "People Settings Add Contacts" at bounding box center [863, 21] width 1412 height 43
